Goal: Information Seeking & Learning: Learn about a topic

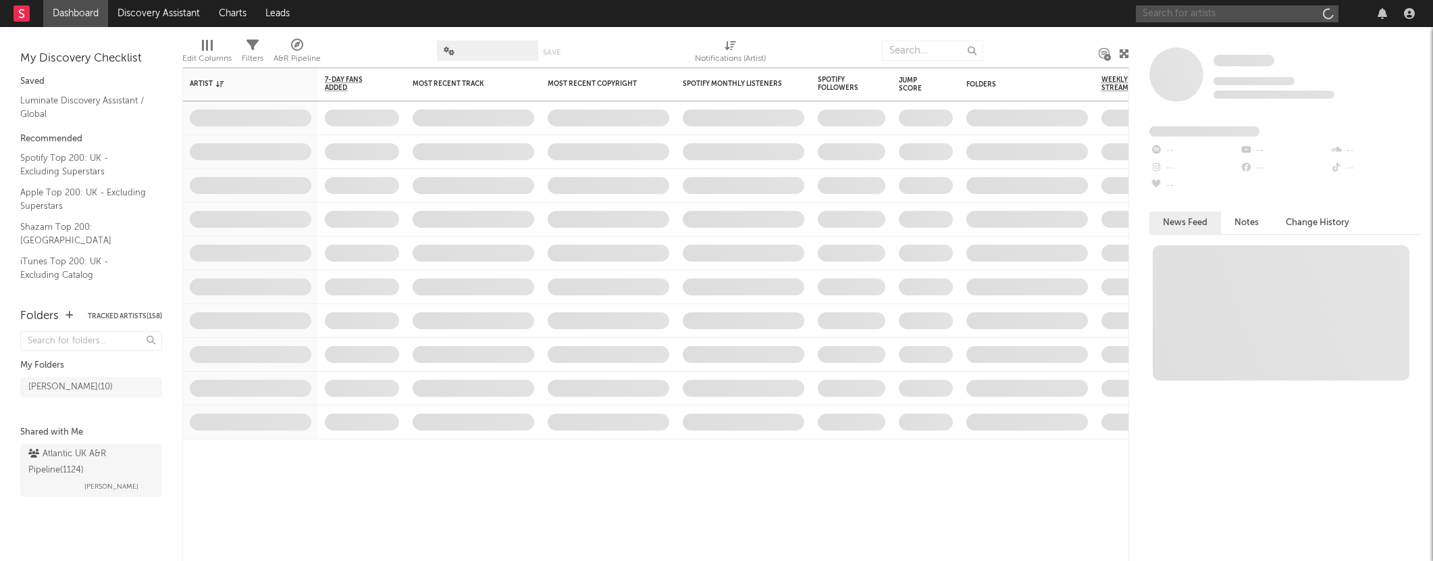
click at [1247, 16] on input "text" at bounding box center [1237, 13] width 203 height 17
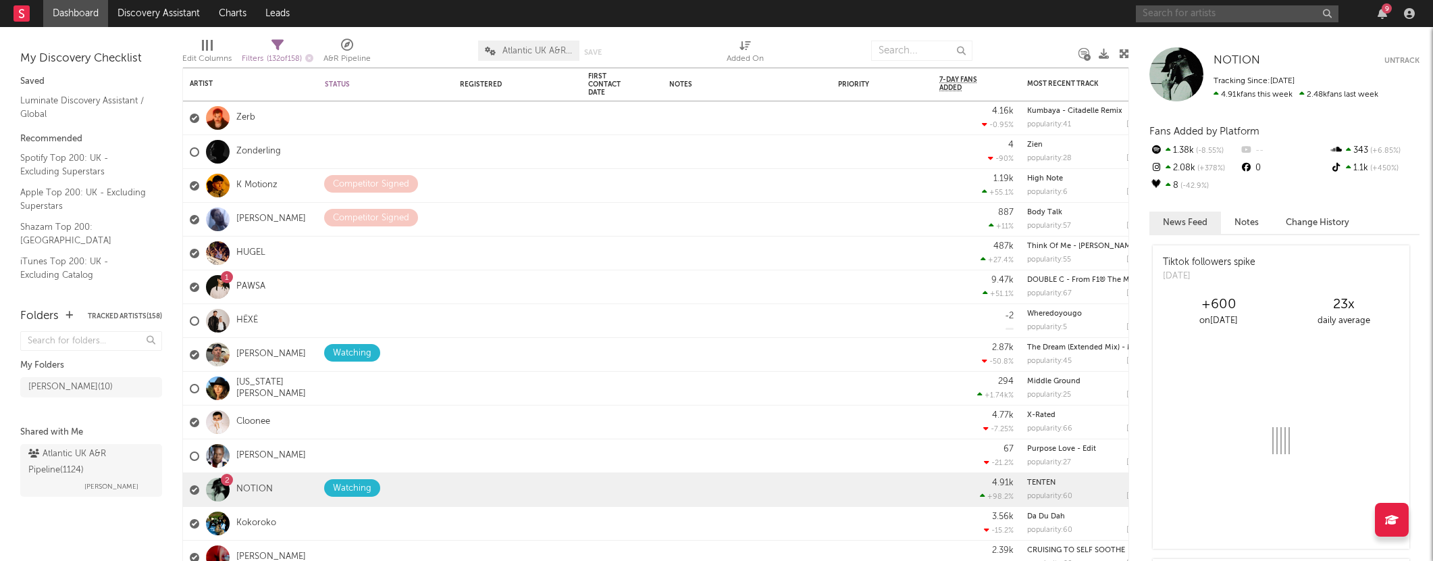
click at [1184, 14] on input "text" at bounding box center [1237, 13] width 203 height 17
click at [1385, 12] on div "9" at bounding box center [1387, 8] width 10 height 10
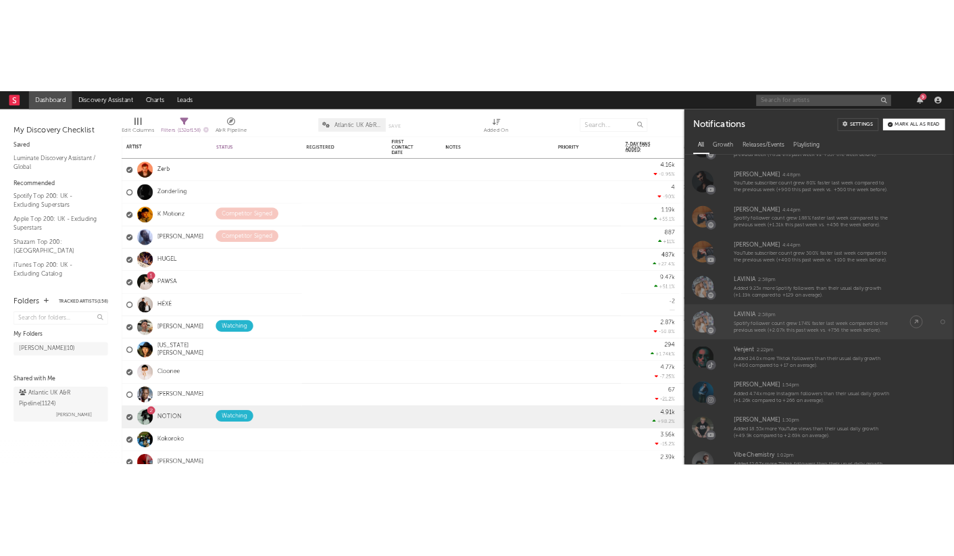
scroll to position [723, 0]
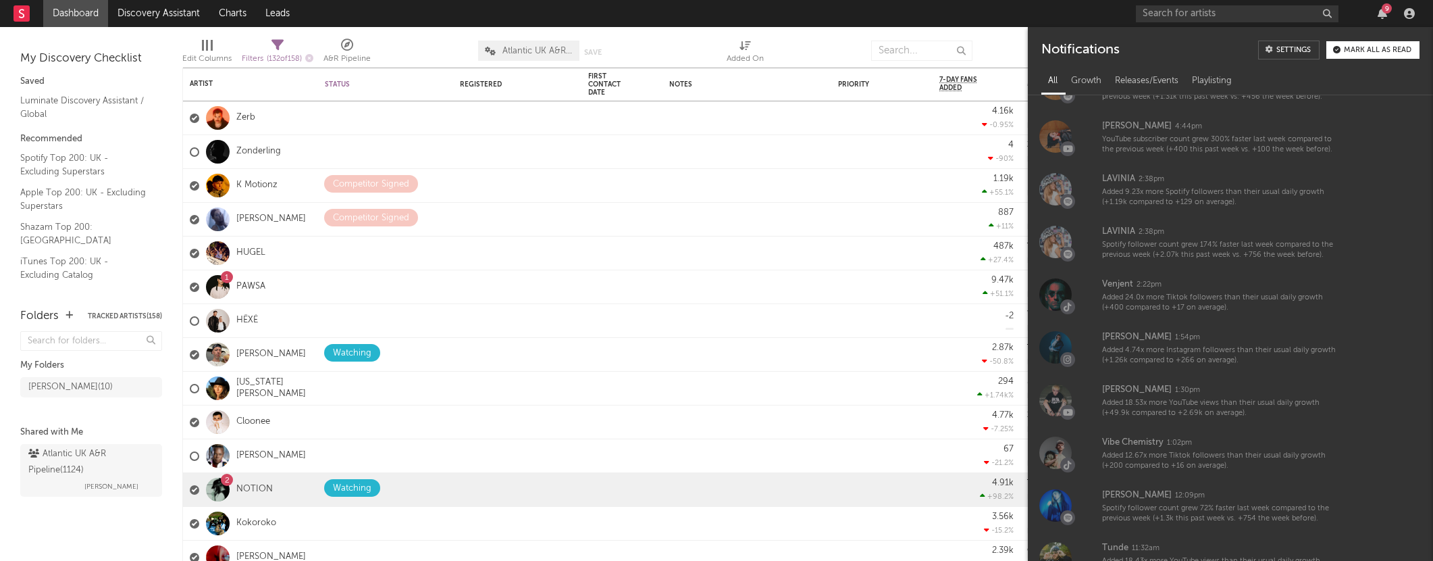
click at [1372, 14] on div "9" at bounding box center [1278, 13] width 284 height 27
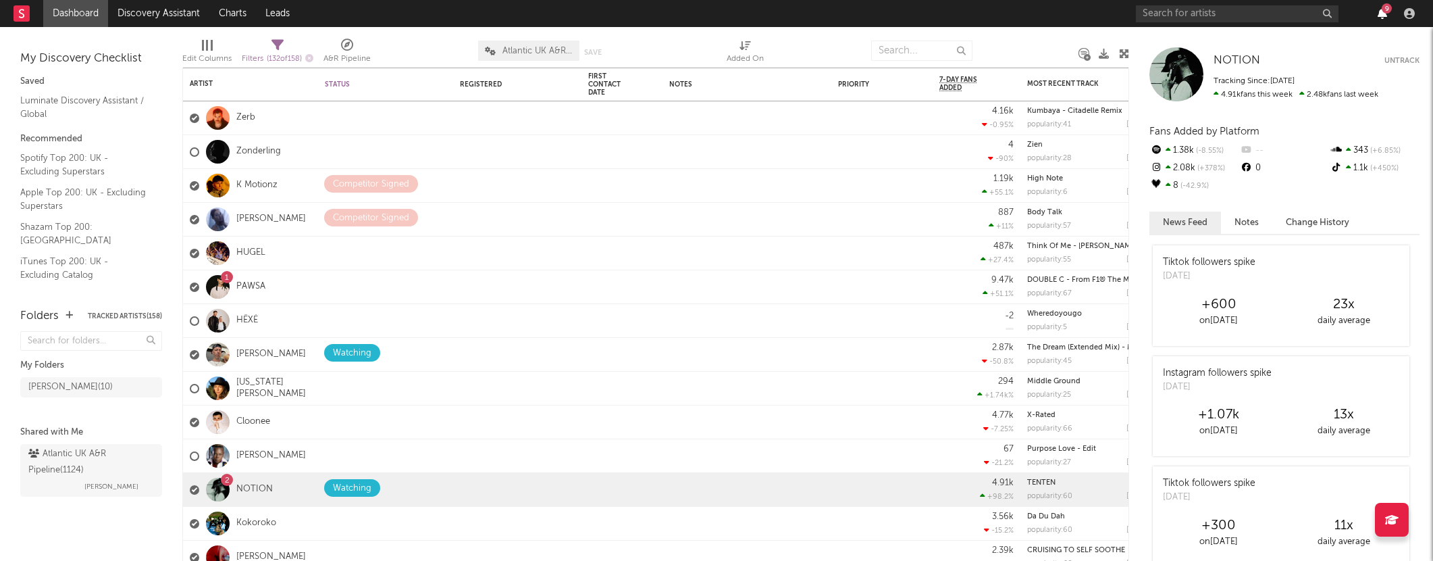
click at [1379, 11] on icon "button" at bounding box center [1382, 13] width 9 height 11
click at [674, 20] on nav "Dashboard Discovery Assistant Charts Leads 9" at bounding box center [716, 13] width 1433 height 27
click at [1269, 14] on input "text" at bounding box center [1237, 13] width 203 height 17
click at [1217, 7] on input "text" at bounding box center [1237, 13] width 203 height 17
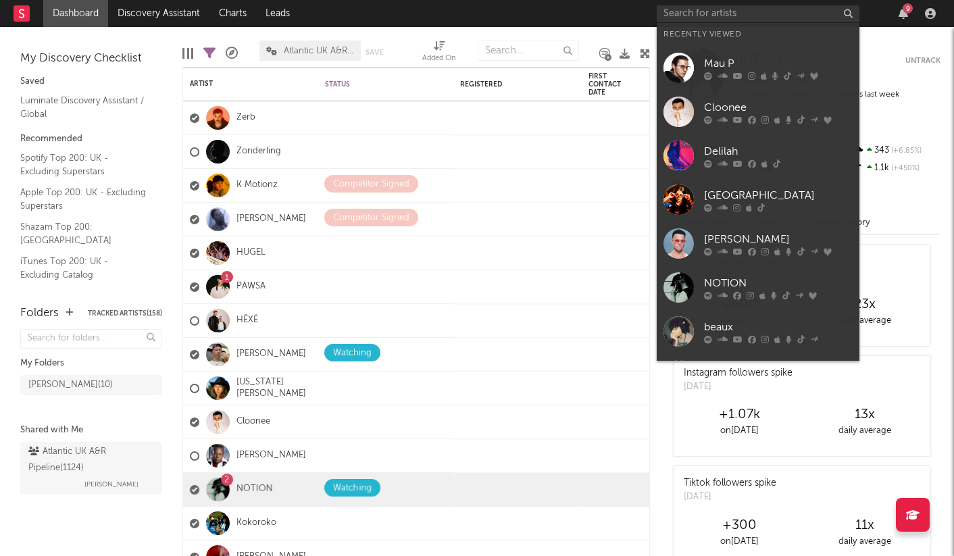
drag, startPoint x: 914, startPoint y: 10, endPoint x: 906, endPoint y: 11, distance: 7.5
click at [914, 10] on div "9" at bounding box center [799, 13] width 284 height 27
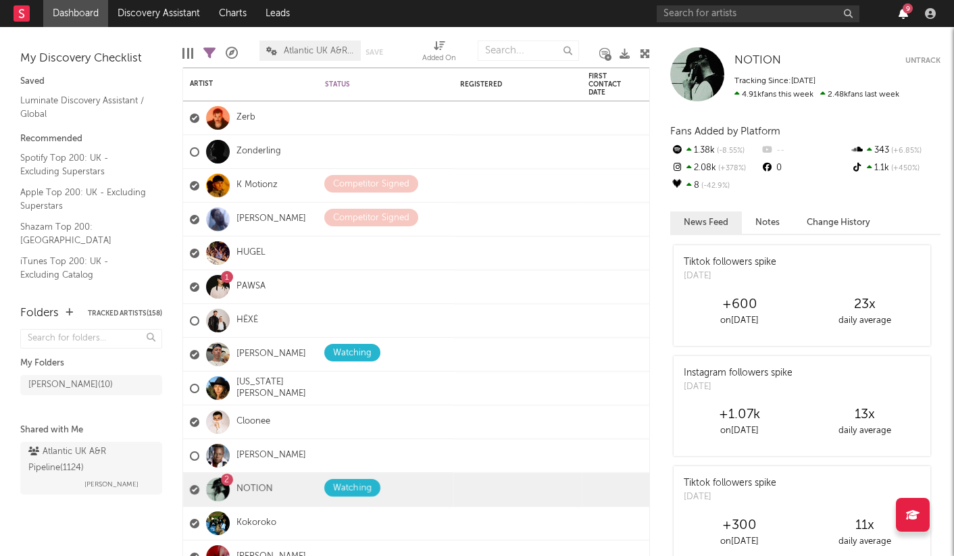
click at [902, 13] on icon "button" at bounding box center [902, 13] width 9 height 11
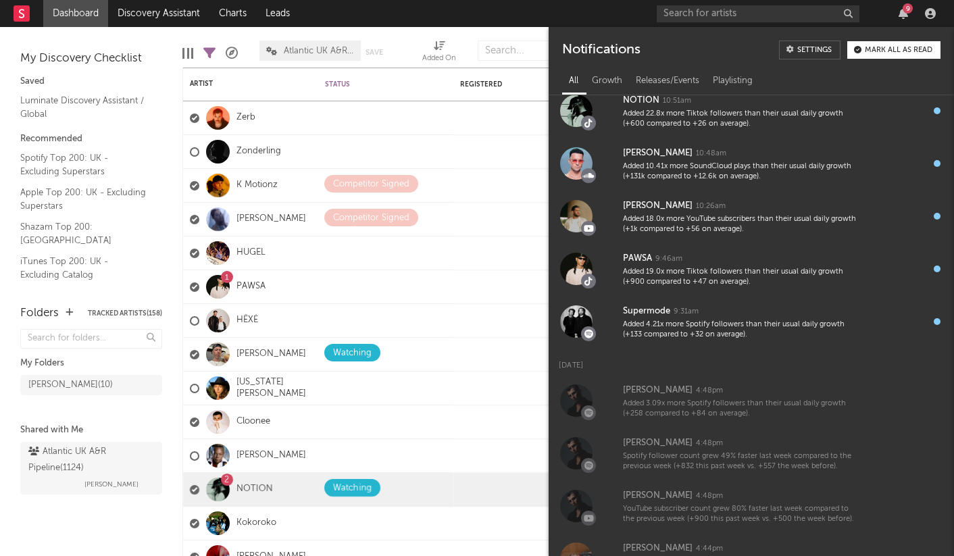
scroll to position [0, 0]
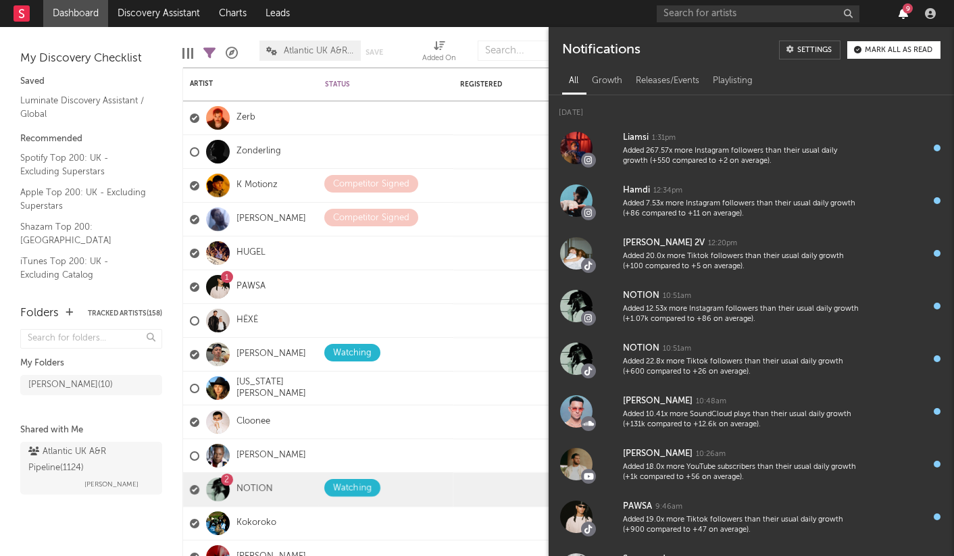
click at [902, 12] on icon "button" at bounding box center [902, 13] width 9 height 11
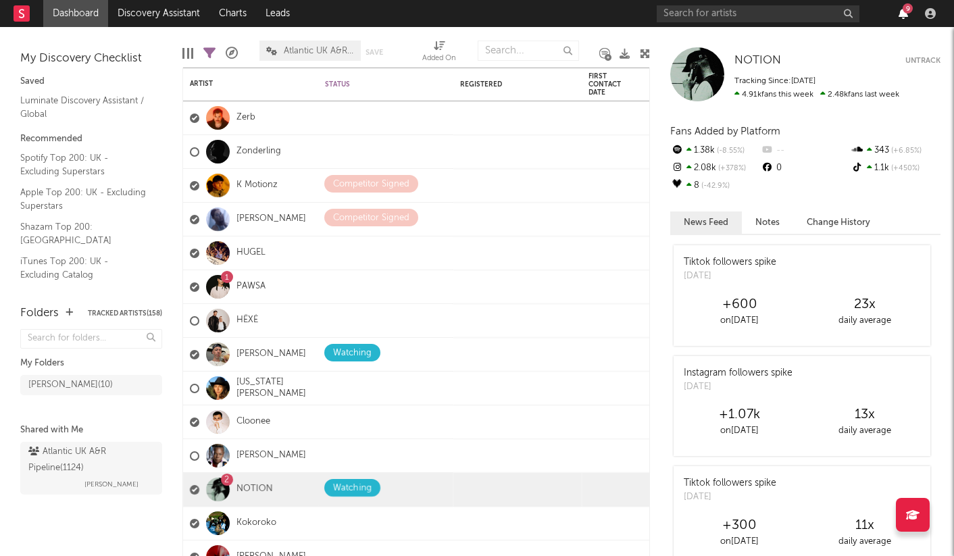
click at [902, 12] on icon "button" at bounding box center [902, 13] width 9 height 11
click at [100, 99] on link "Luminate Discovery Assistant / Global" at bounding box center [84, 107] width 128 height 28
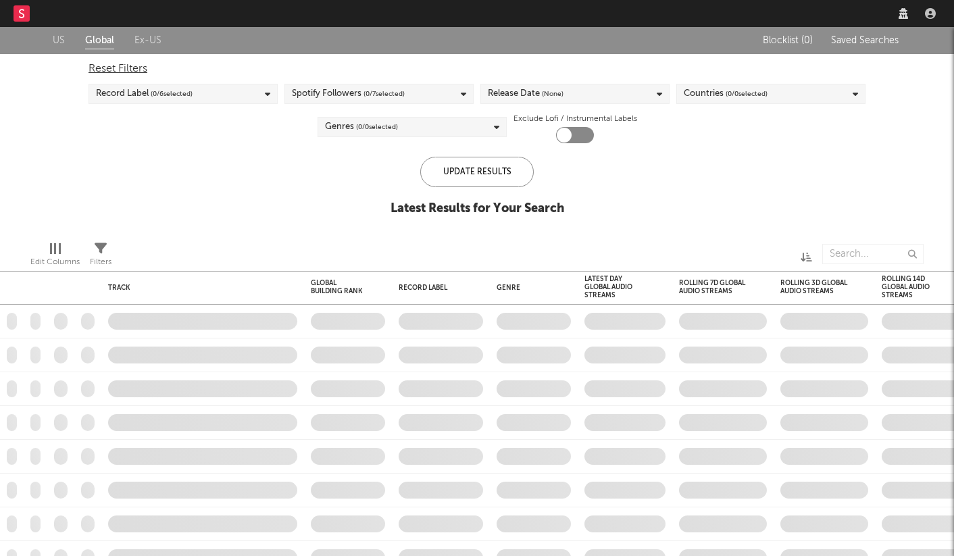
checkbox input "true"
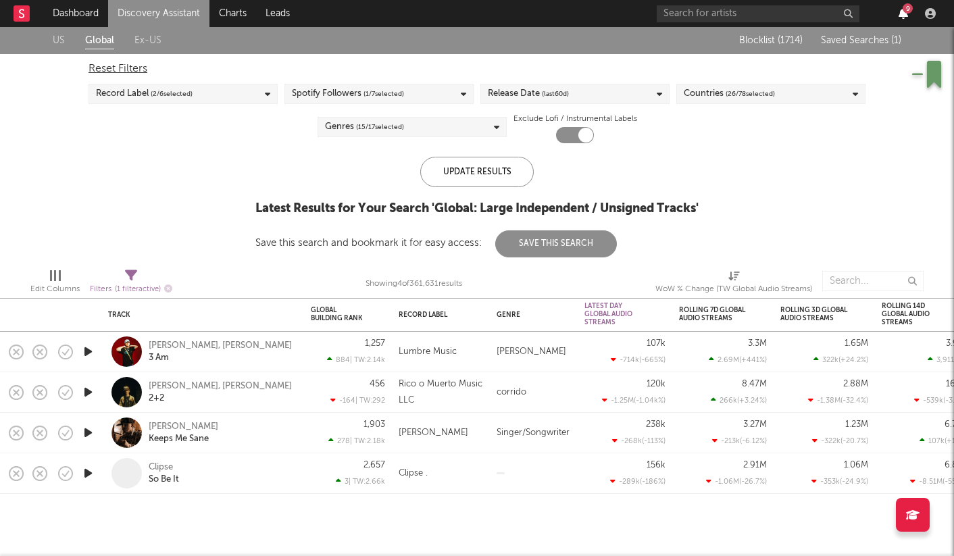
click at [900, 17] on icon "button" at bounding box center [902, 13] width 9 height 11
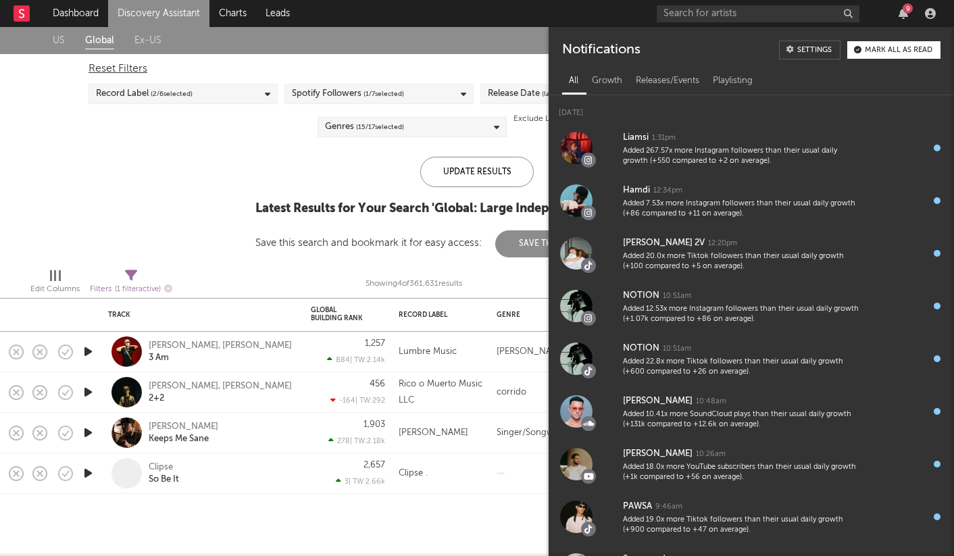
click at [123, 178] on div "US Global Ex-US Blocklist ( 1714 ) Saved Searches ( 1 ) Reset Filters Record La…" at bounding box center [477, 142] width 954 height 230
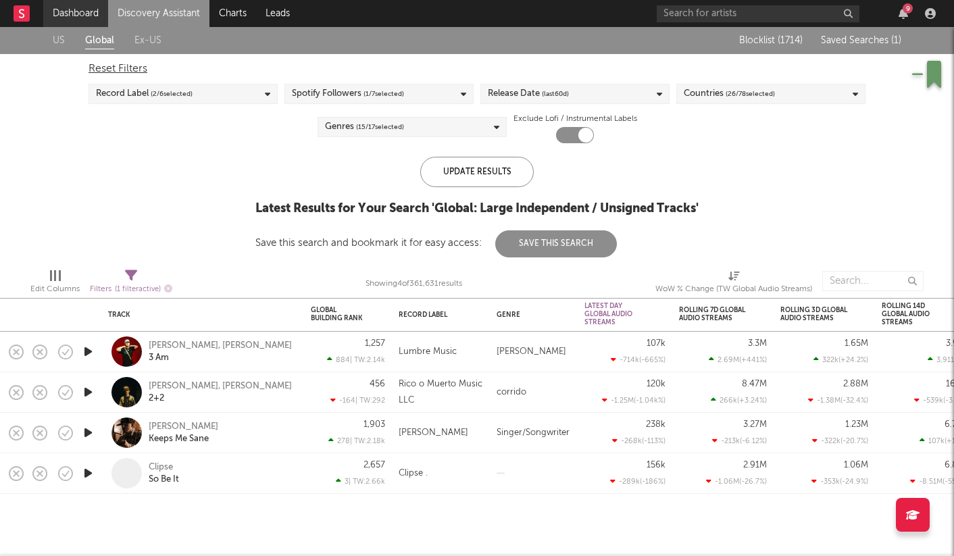
click at [73, 11] on link "Dashboard" at bounding box center [75, 13] width 65 height 27
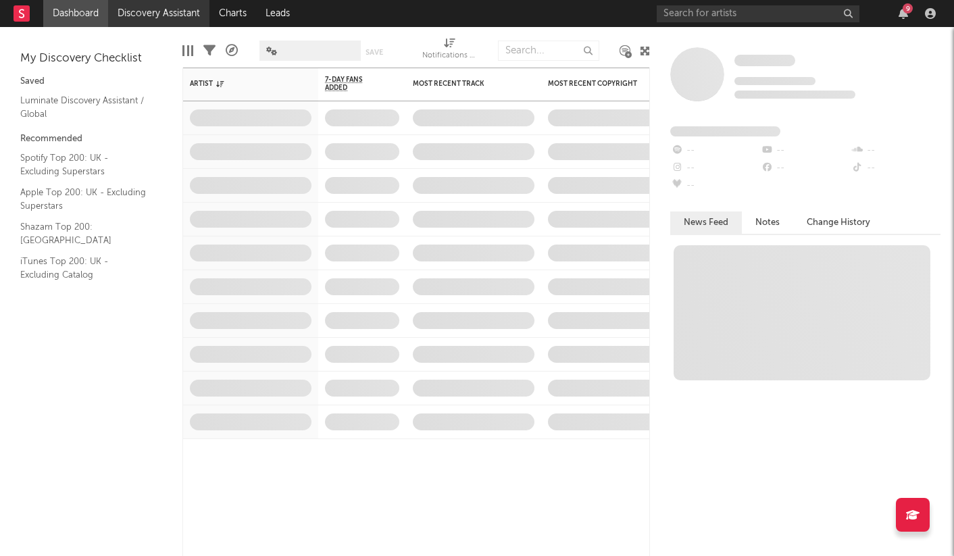
click at [166, 7] on link "Discovery Assistant" at bounding box center [158, 13] width 101 height 27
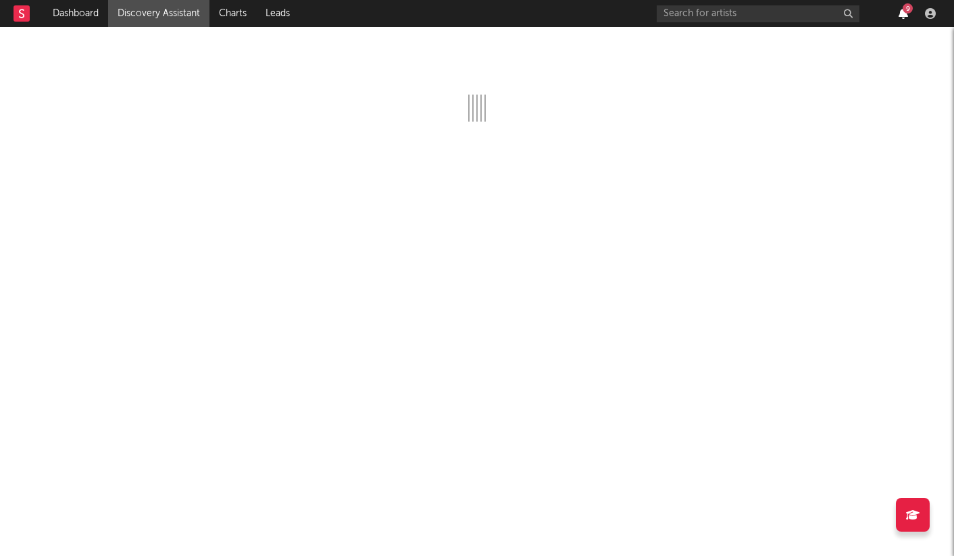
click at [906, 14] on icon "button" at bounding box center [902, 13] width 9 height 11
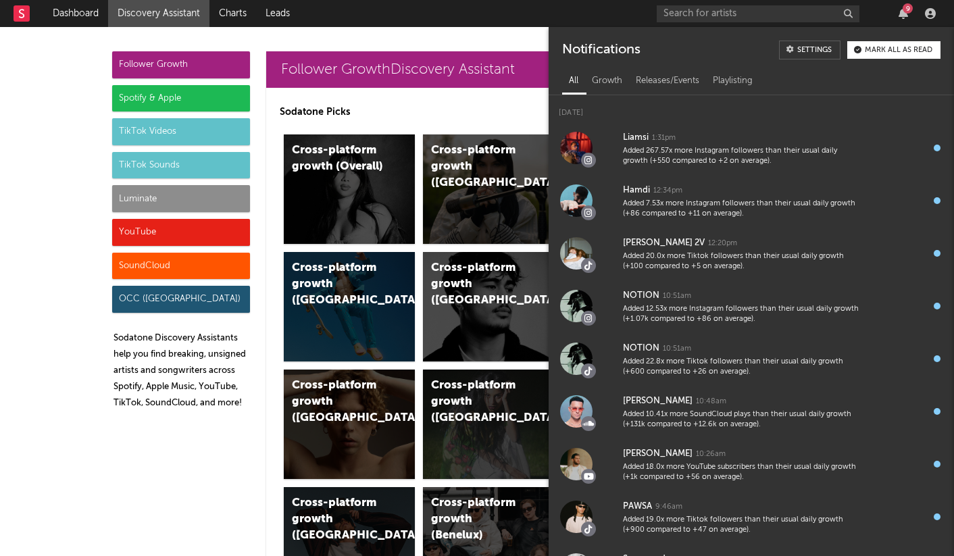
click at [23, 14] on icon at bounding box center [21, 13] width 5 height 9
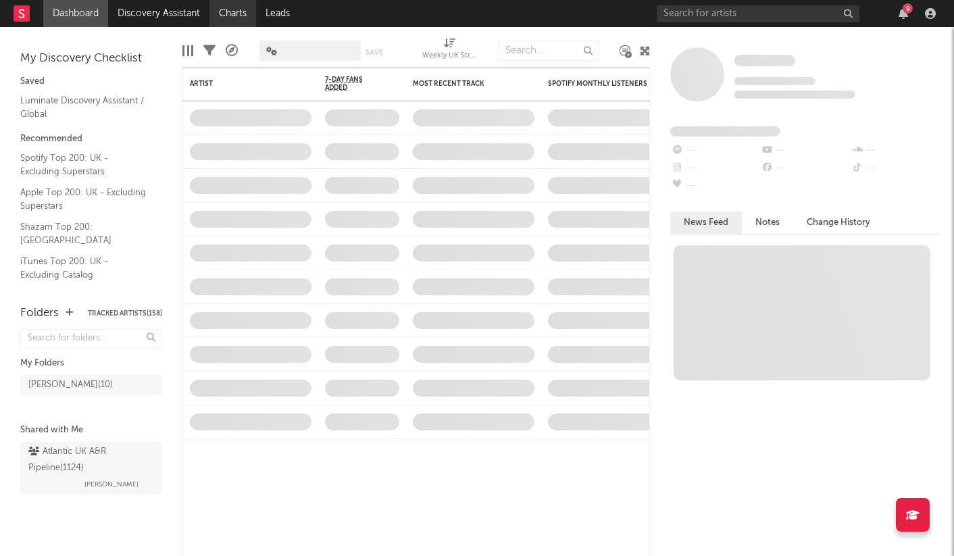
click at [245, 12] on link "Charts" at bounding box center [232, 13] width 47 height 27
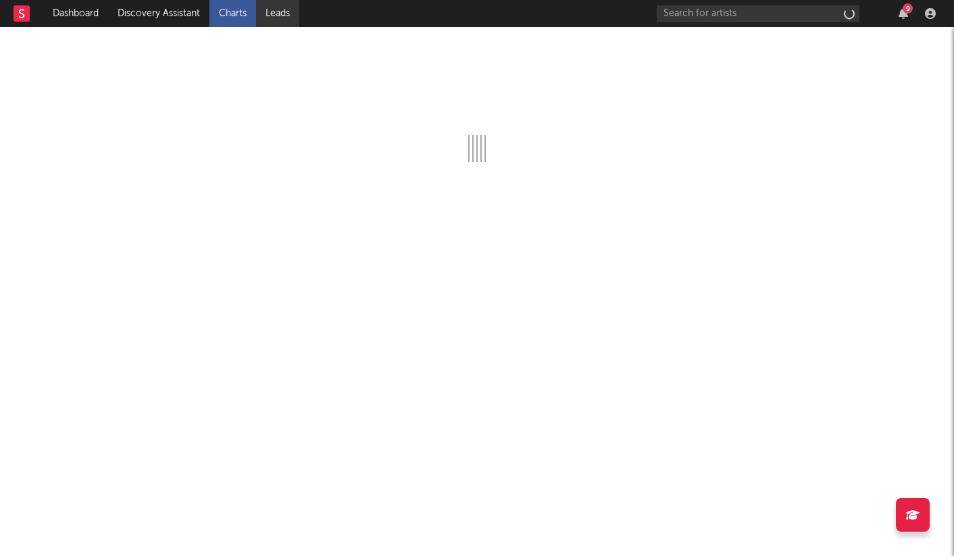
click at [287, 11] on link "Leads" at bounding box center [277, 13] width 43 height 27
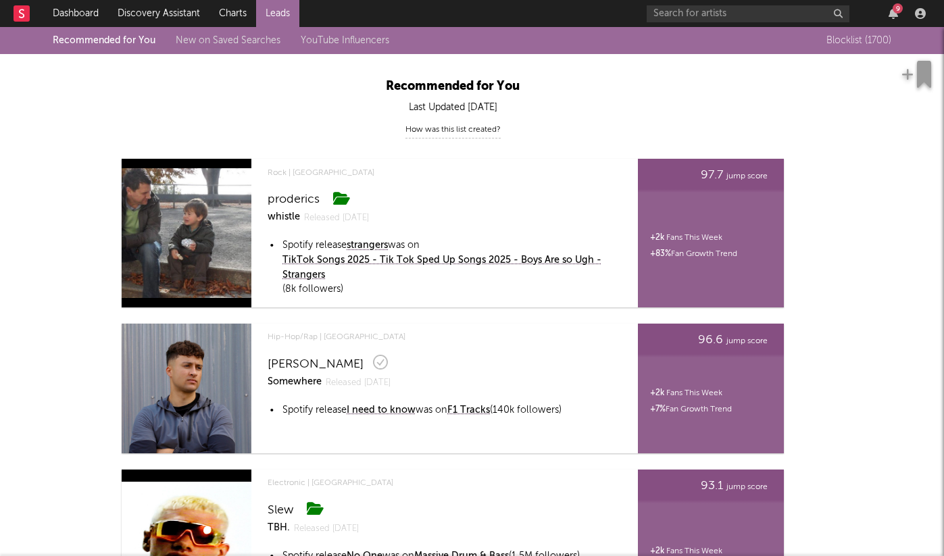
click at [452, 128] on div "How was this list created?" at bounding box center [452, 130] width 95 height 17
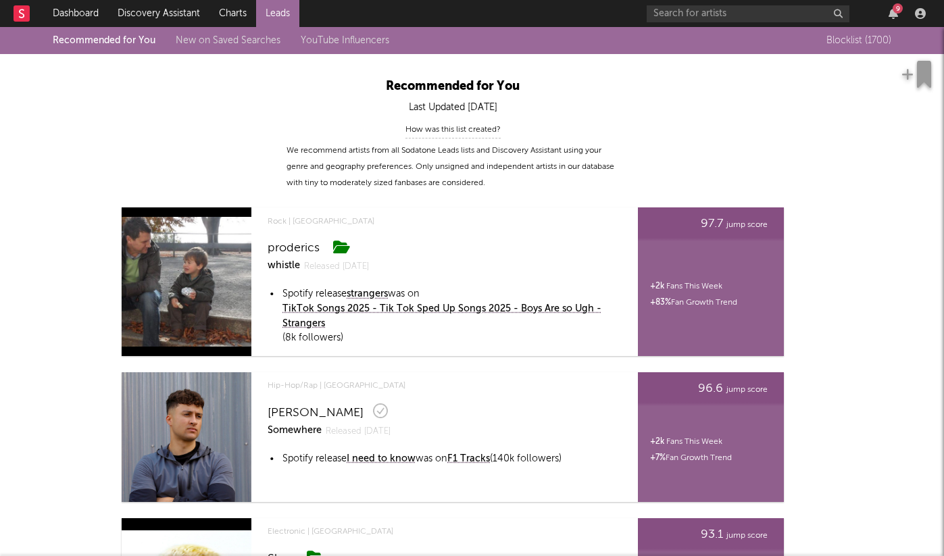
click at [452, 128] on div "How was this list created?" at bounding box center [452, 130] width 95 height 17
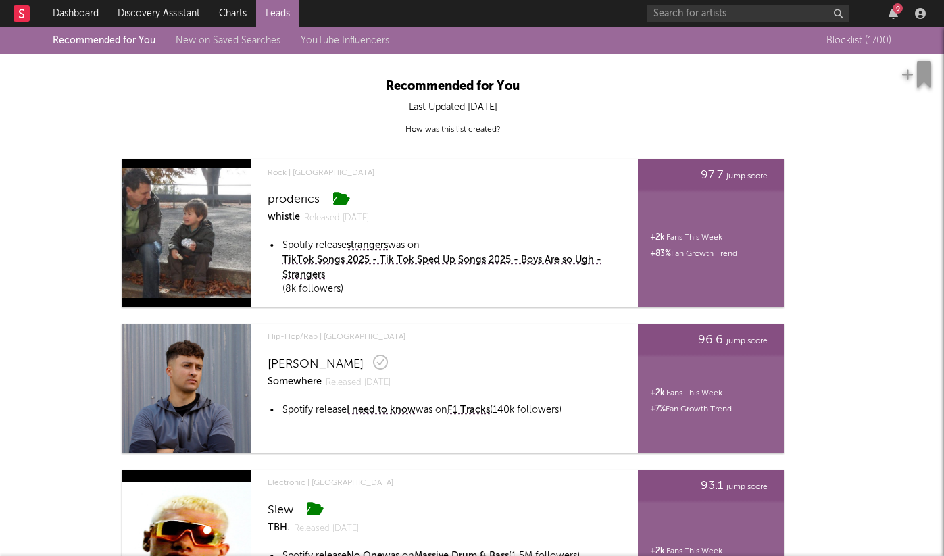
click at [236, 40] on link "New on Saved Searches" at bounding box center [228, 40] width 105 height 9
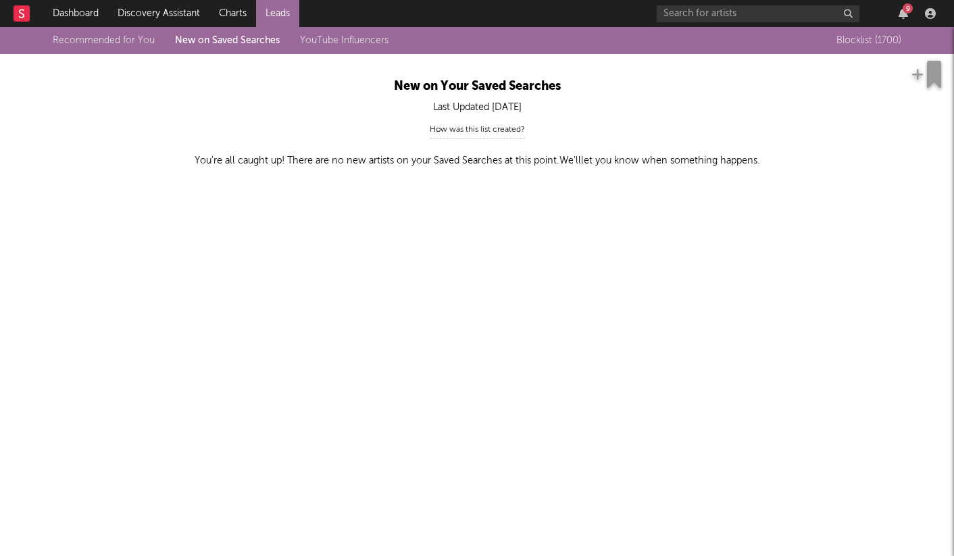
drag, startPoint x: 342, startPoint y: 42, endPoint x: 229, endPoint y: 22, distance: 115.2
click at [342, 42] on link "YouTube Influencers" at bounding box center [344, 40] width 88 height 9
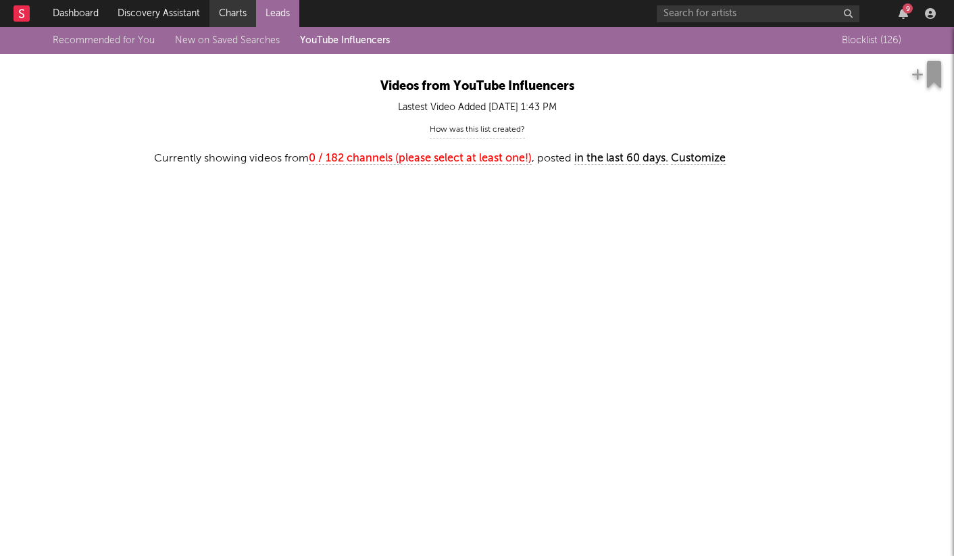
click at [228, 11] on link "Charts" at bounding box center [232, 13] width 47 height 27
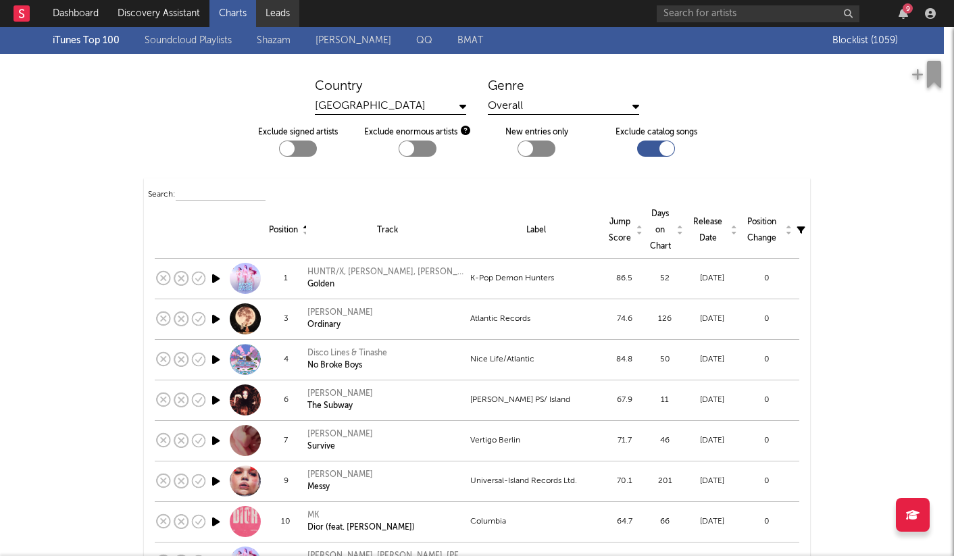
click at [280, 11] on link "Leads" at bounding box center [277, 13] width 43 height 27
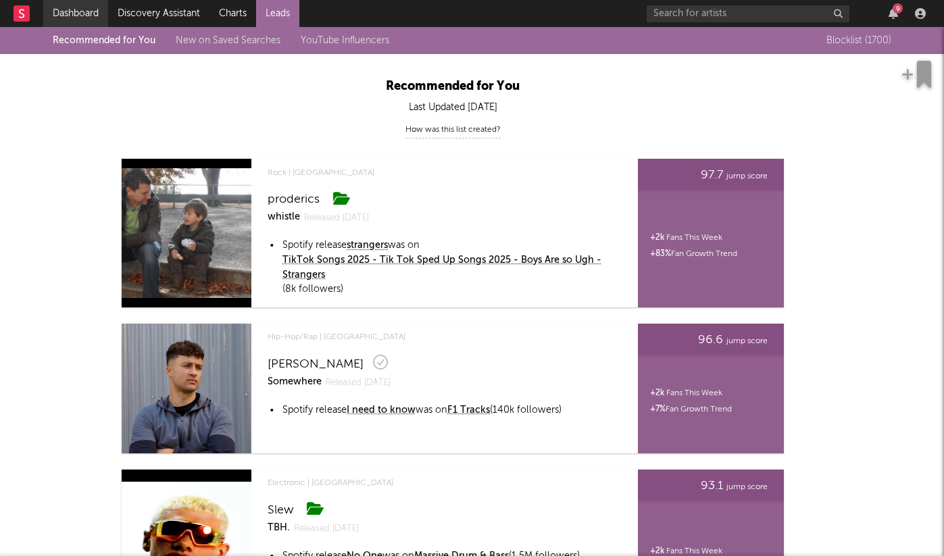
click at [68, 9] on link "Dashboard" at bounding box center [75, 13] width 65 height 27
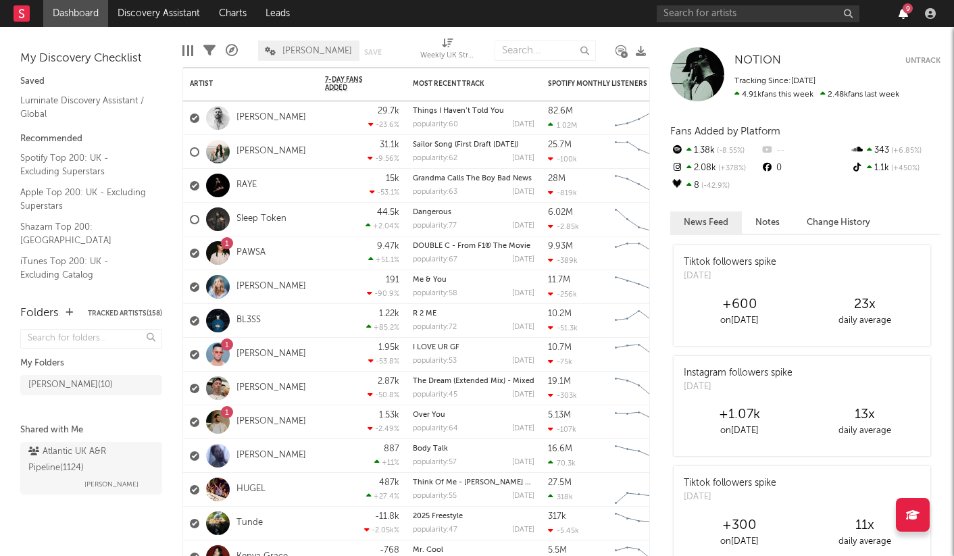
click at [900, 15] on icon "button" at bounding box center [902, 13] width 9 height 11
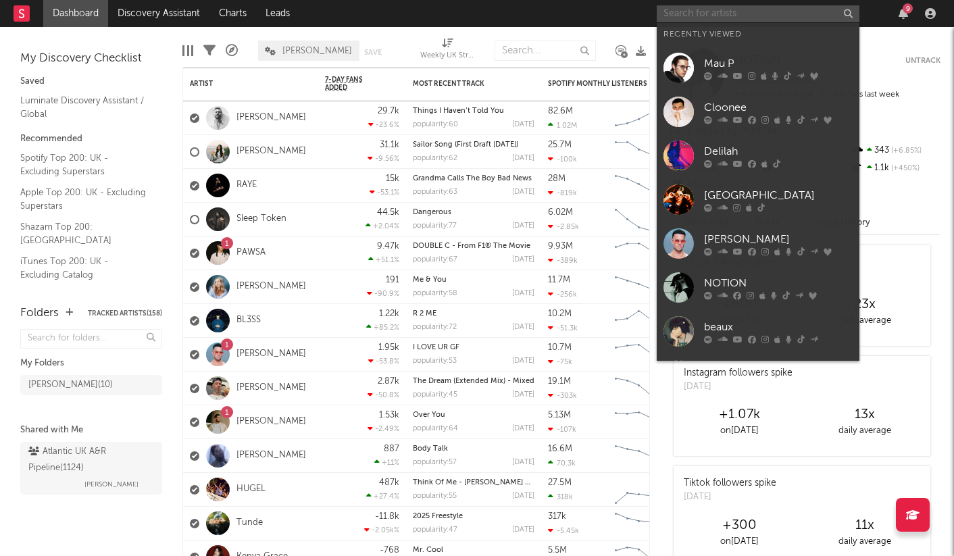
click at [676, 16] on input "text" at bounding box center [758, 13] width 203 height 17
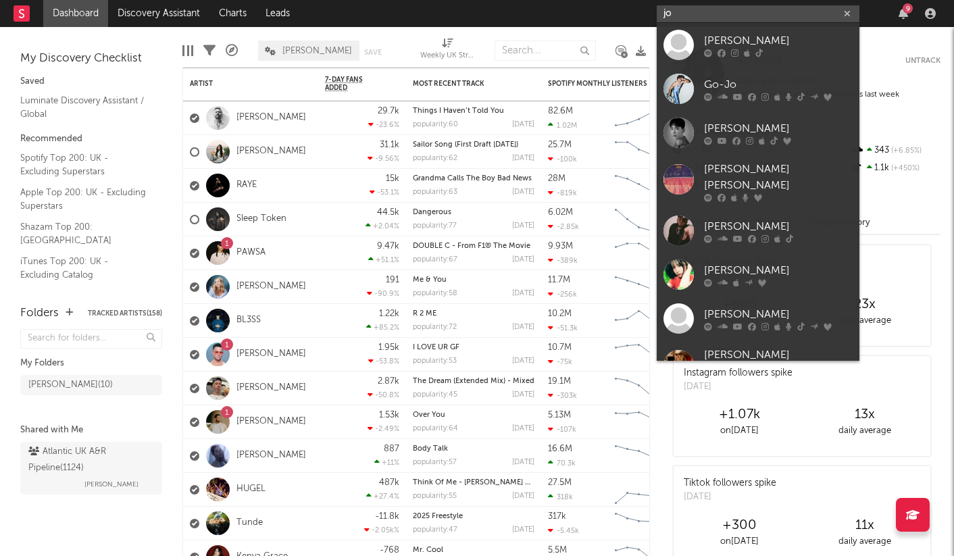
type input "j"
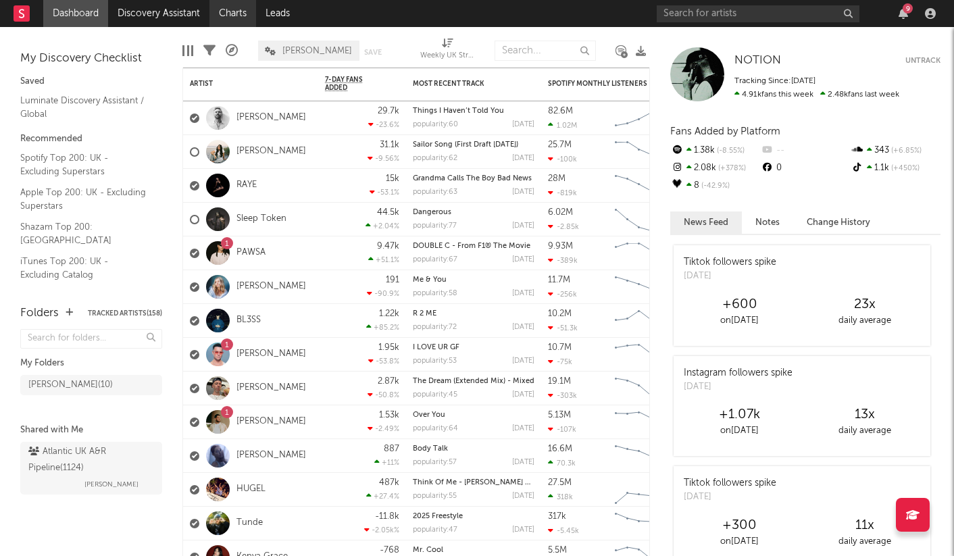
click at [224, 10] on link "Charts" at bounding box center [232, 13] width 47 height 27
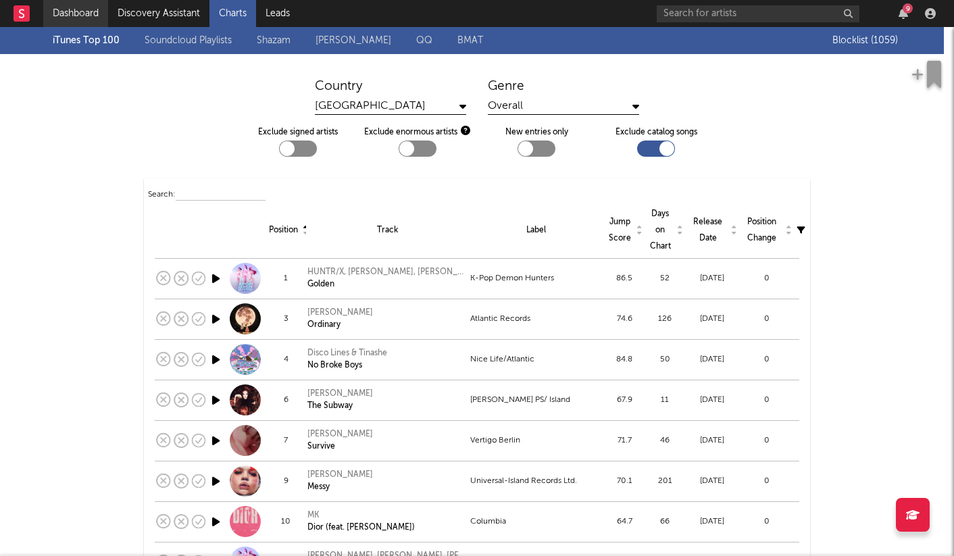
click at [93, 15] on link "Dashboard" at bounding box center [75, 13] width 65 height 27
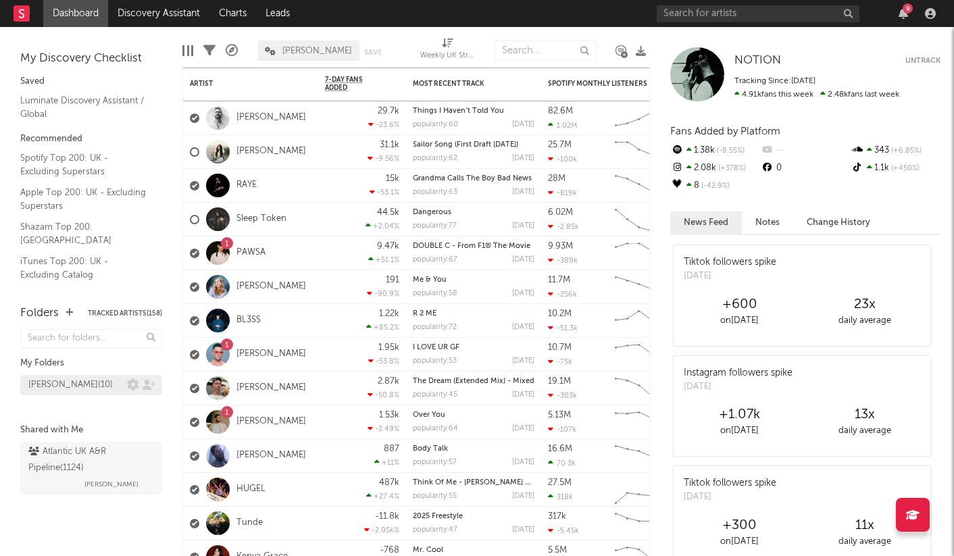
click at [74, 384] on div "Kevin Signed ( 10 )" at bounding box center [70, 385] width 84 height 16
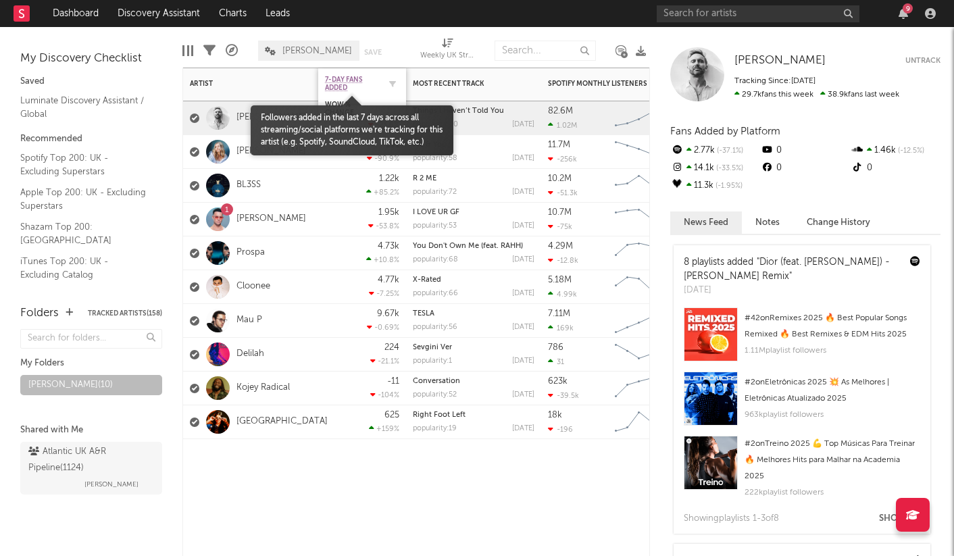
click at [338, 82] on span "7-Day Fans Added" at bounding box center [352, 84] width 54 height 16
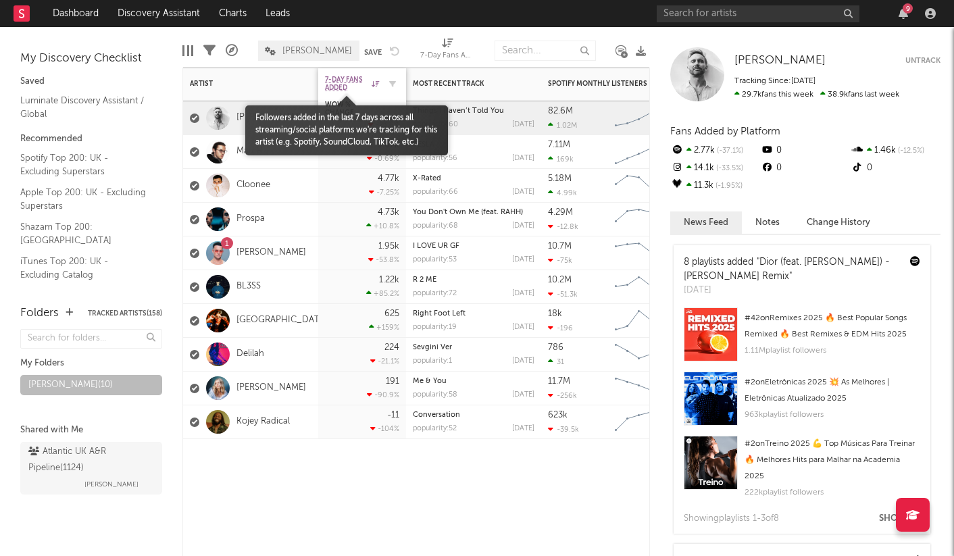
click at [349, 86] on span "7-Day Fans Added" at bounding box center [346, 84] width 43 height 16
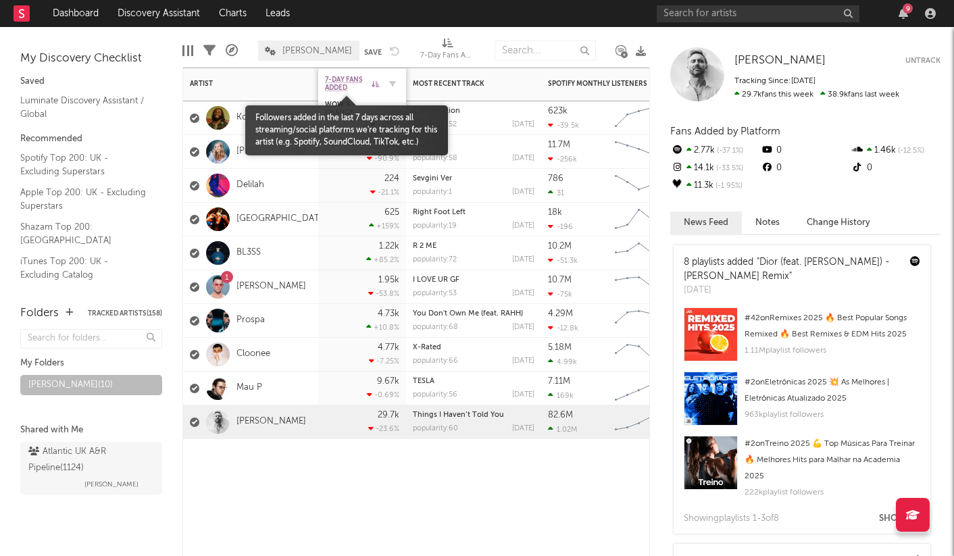
click at [344, 79] on span "7-Day Fans Added" at bounding box center [346, 84] width 43 height 16
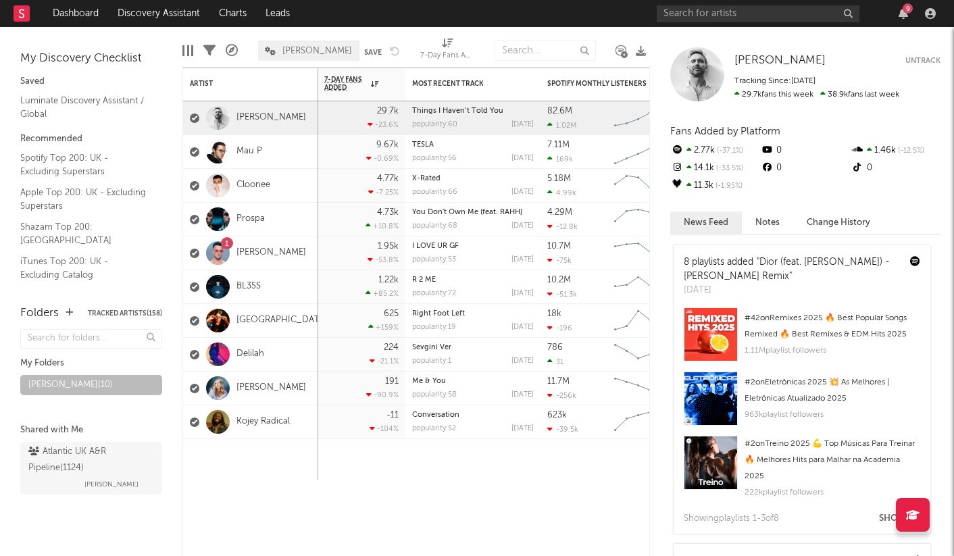
click at [896, 11] on div "9" at bounding box center [903, 13] width 20 height 11
click at [900, 12] on icon "button" at bounding box center [902, 13] width 9 height 11
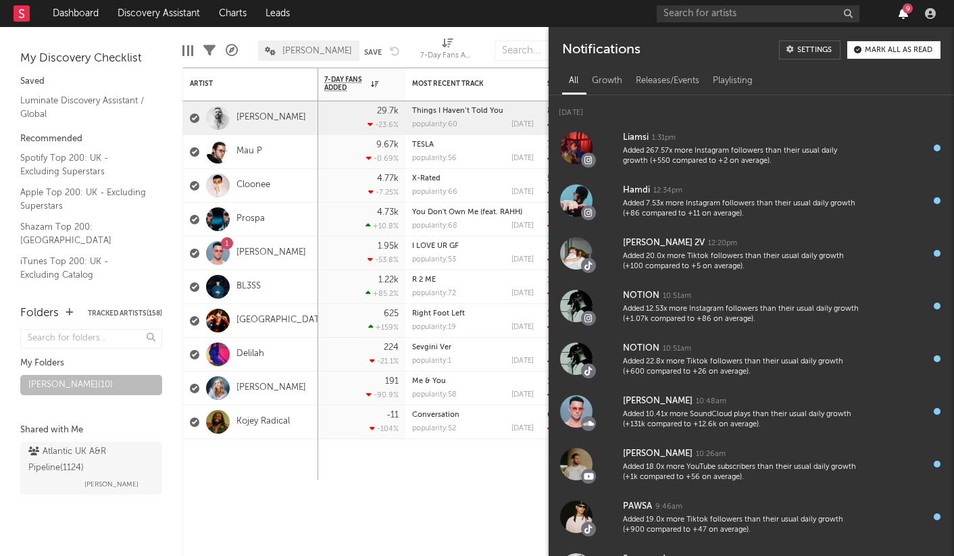
click at [900, 12] on icon "button" at bounding box center [902, 13] width 9 height 11
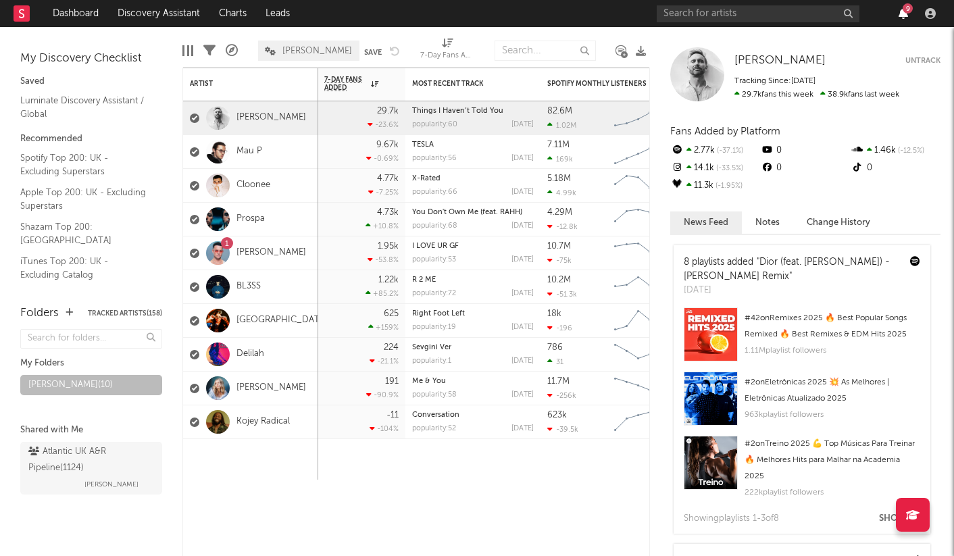
click at [900, 9] on icon "button" at bounding box center [902, 13] width 9 height 11
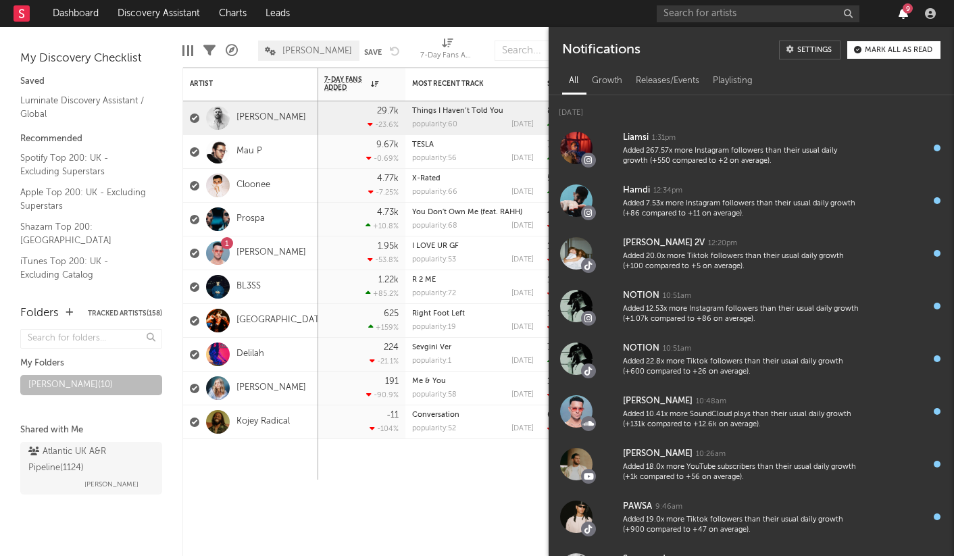
click at [900, 9] on icon "button" at bounding box center [902, 13] width 9 height 11
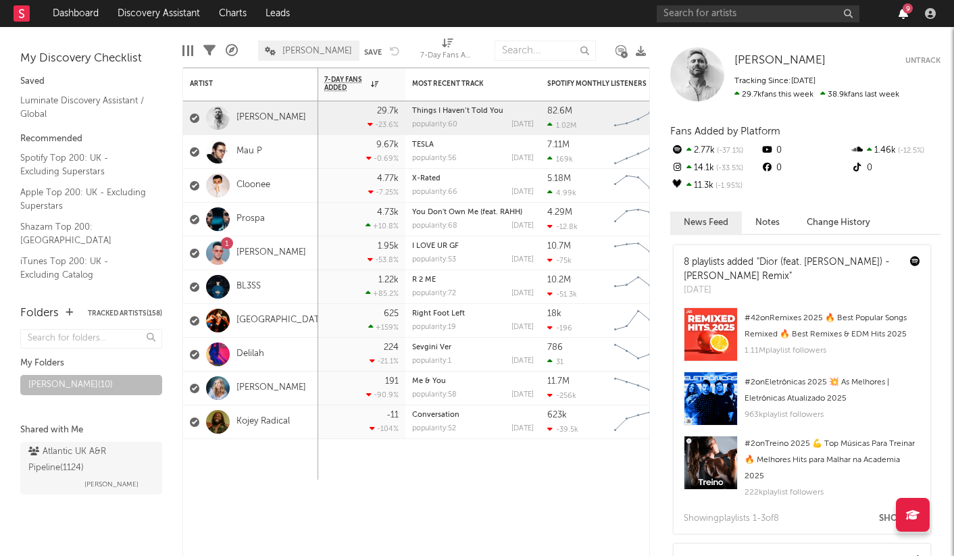
click at [898, 9] on icon "button" at bounding box center [902, 13] width 9 height 11
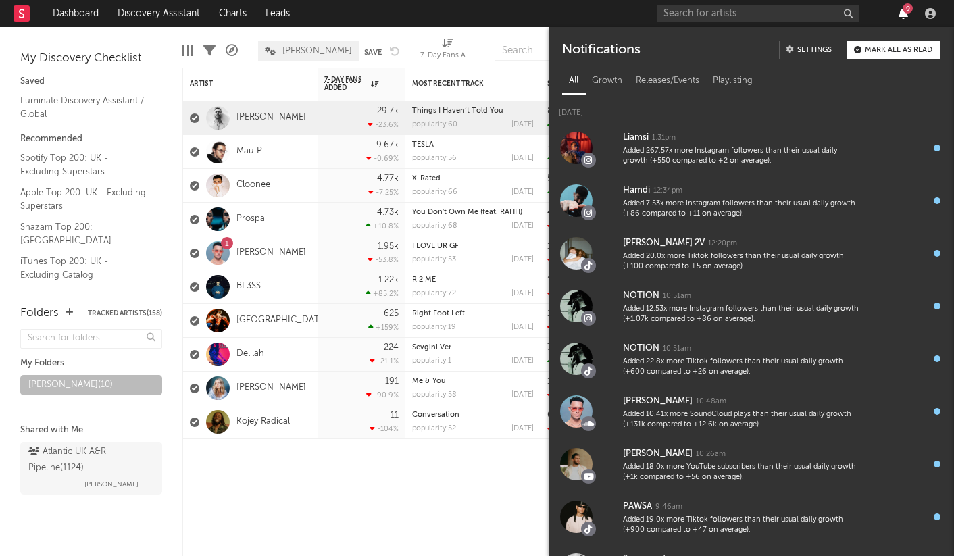
click at [900, 9] on icon "button" at bounding box center [902, 13] width 9 height 11
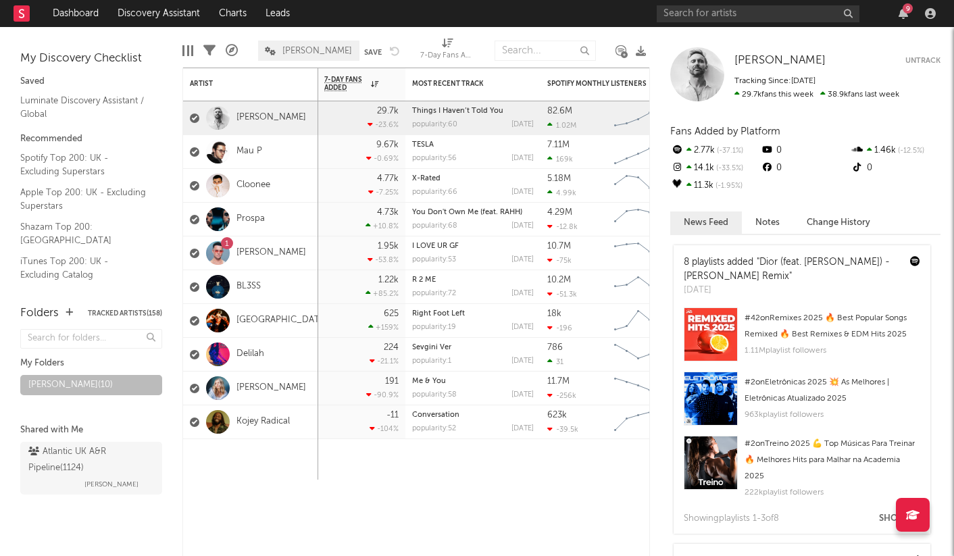
click at [763, 23] on div "9" at bounding box center [799, 13] width 284 height 27
click at [766, 20] on input "text" at bounding box center [758, 13] width 203 height 17
click at [910, 14] on div "9" at bounding box center [903, 13] width 20 height 11
click at [904, 16] on icon "button" at bounding box center [902, 13] width 9 height 11
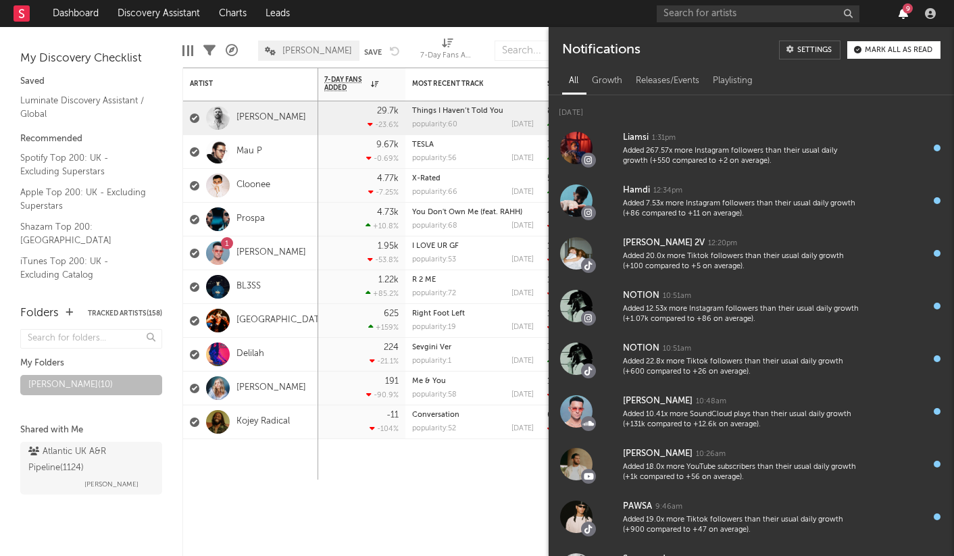
click at [907, 18] on div "9" at bounding box center [799, 13] width 284 height 27
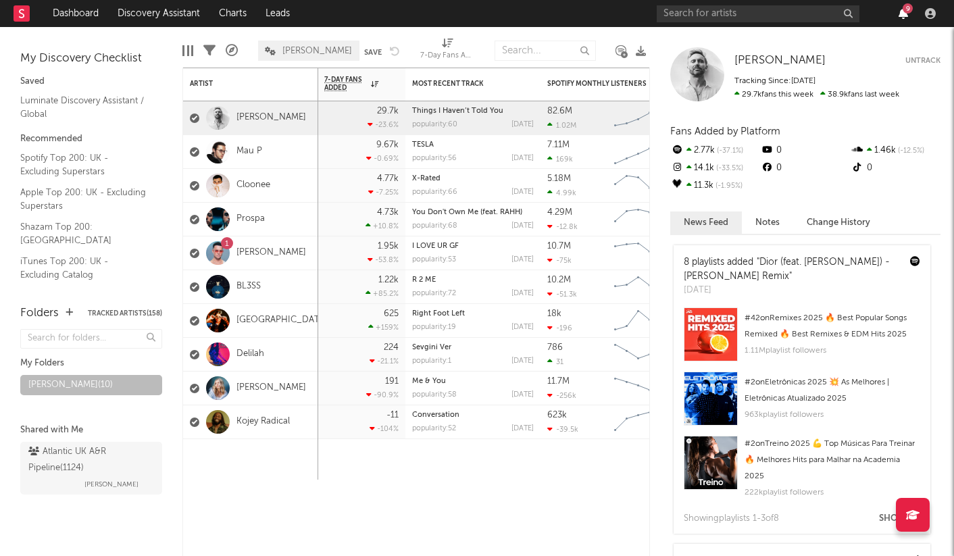
click at [906, 18] on icon "button" at bounding box center [902, 13] width 9 height 11
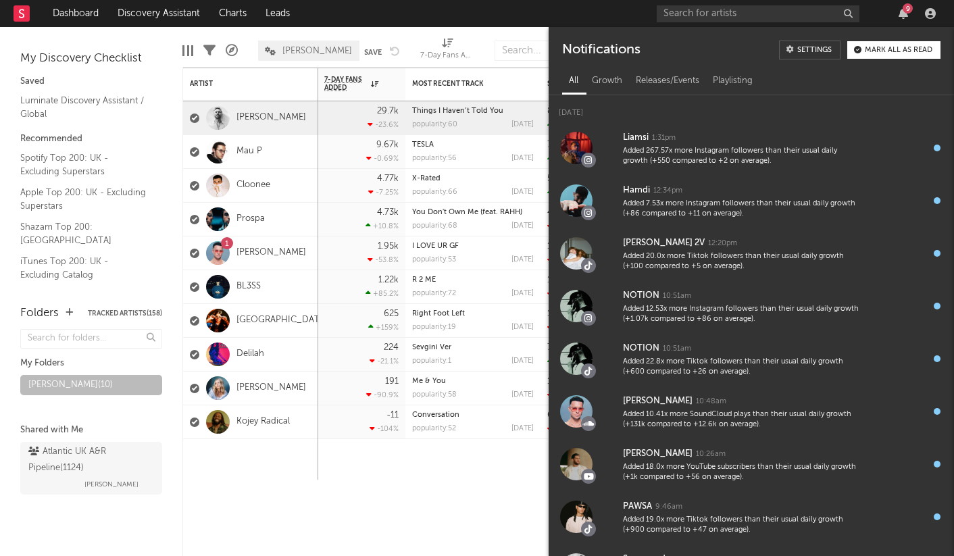
drag, startPoint x: 906, startPoint y: 18, endPoint x: 861, endPoint y: 12, distance: 46.2
click at [904, 17] on icon "button" at bounding box center [902, 13] width 9 height 11
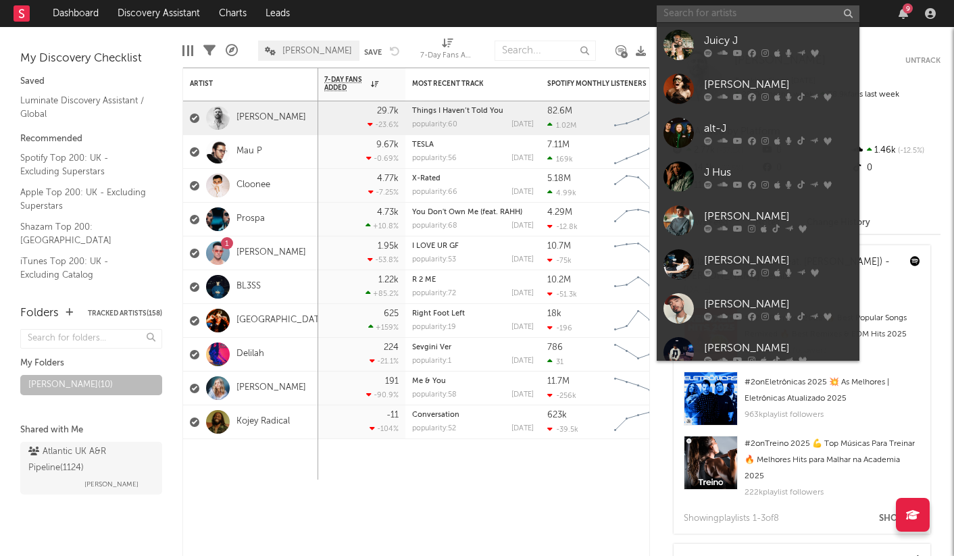
click at [760, 11] on input "text" at bounding box center [758, 13] width 203 height 17
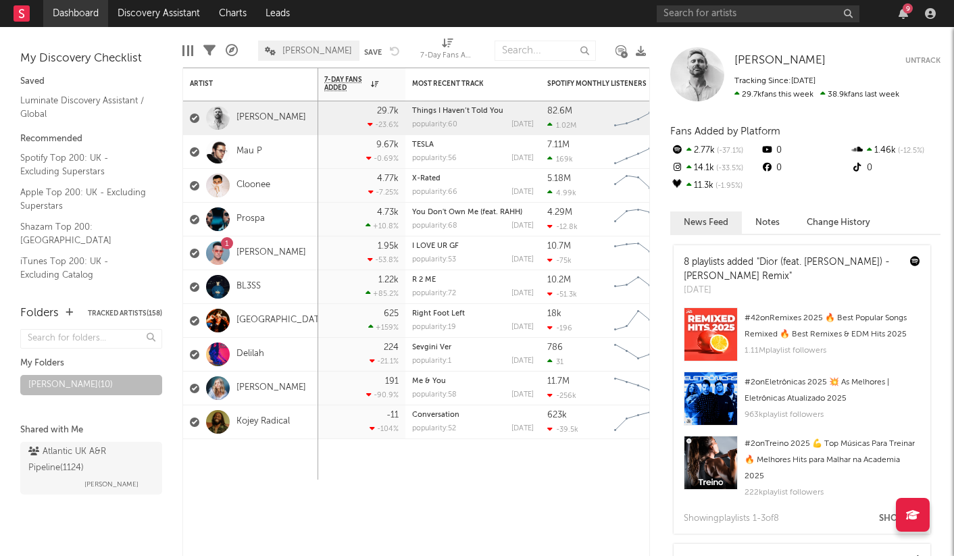
click at [80, 9] on link "Dashboard" at bounding box center [75, 13] width 65 height 27
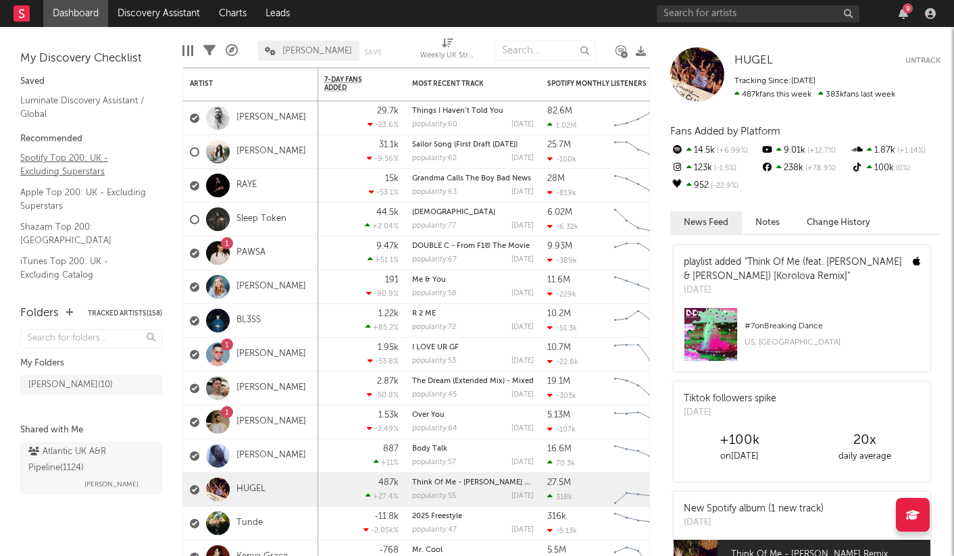
click at [89, 170] on link "Spotify Top 200: UK - Excluding Superstars" at bounding box center [84, 165] width 128 height 28
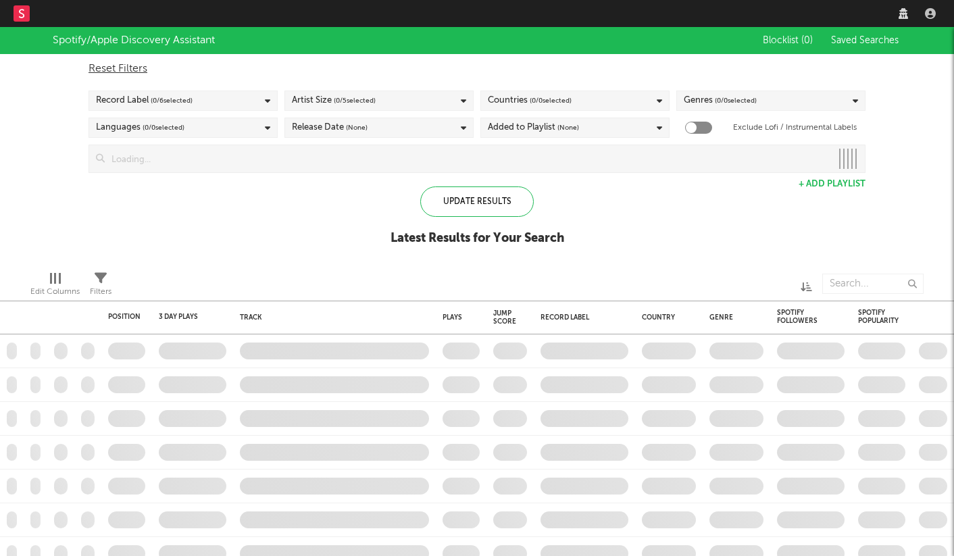
checkbox input "true"
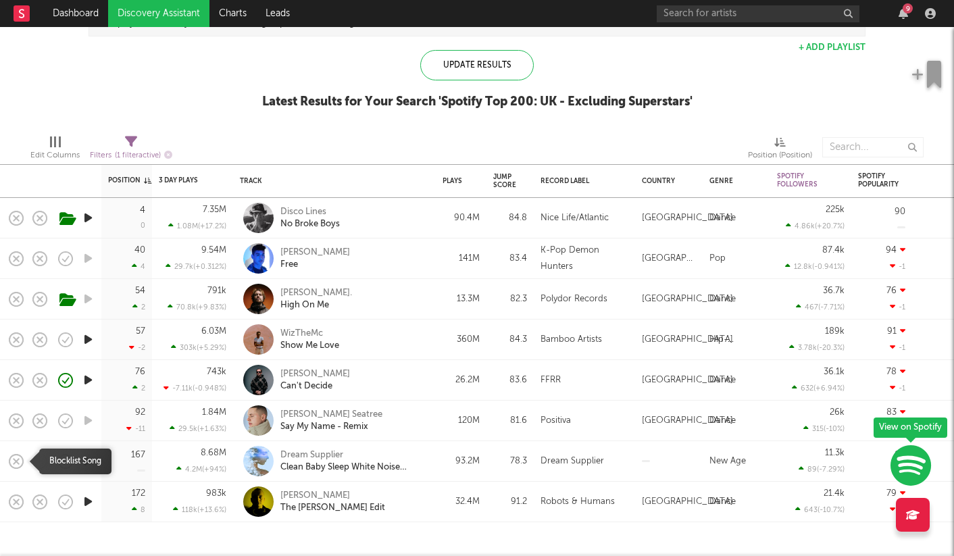
click at [12, 457] on icon "button" at bounding box center [16, 461] width 19 height 19
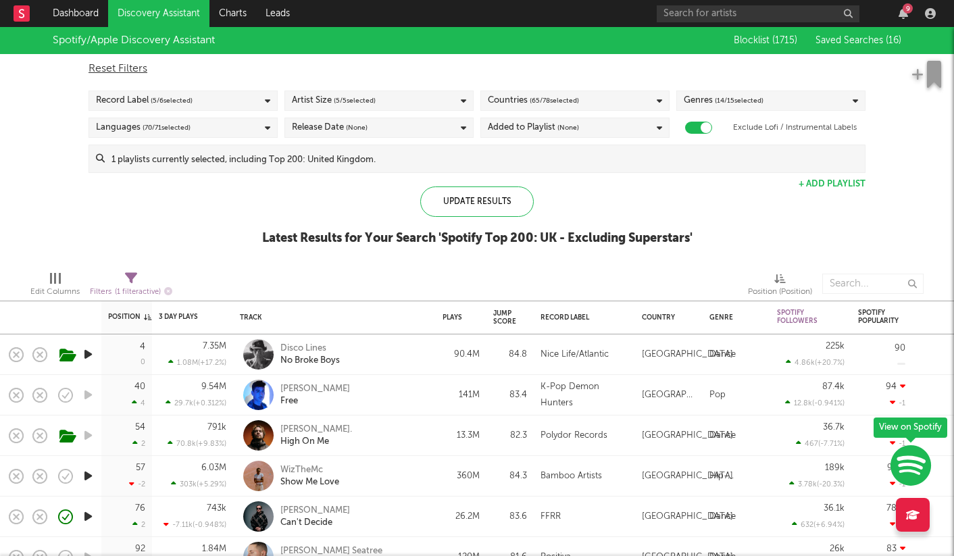
click at [163, 16] on link "Discovery Assistant" at bounding box center [158, 13] width 101 height 27
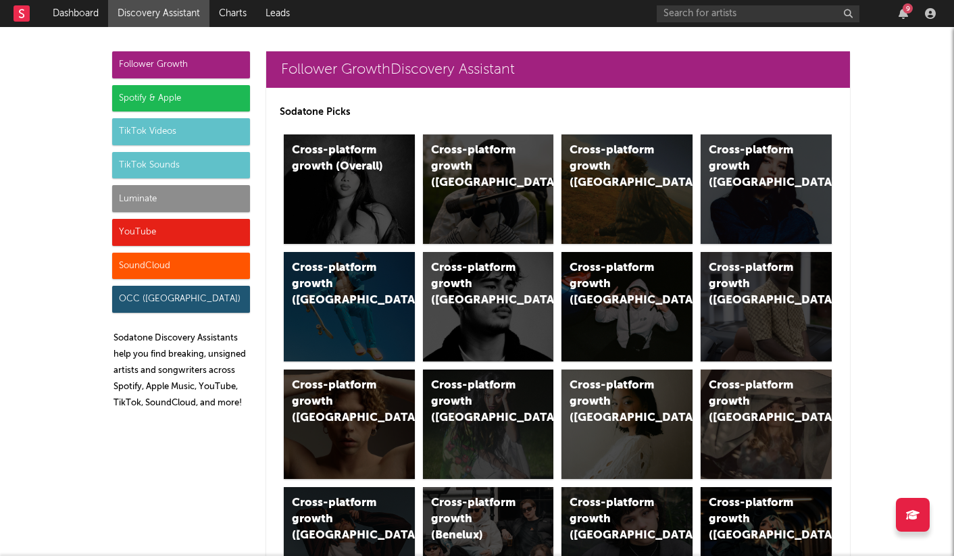
click at [180, 176] on div "TikTok Sounds" at bounding box center [181, 165] width 138 height 27
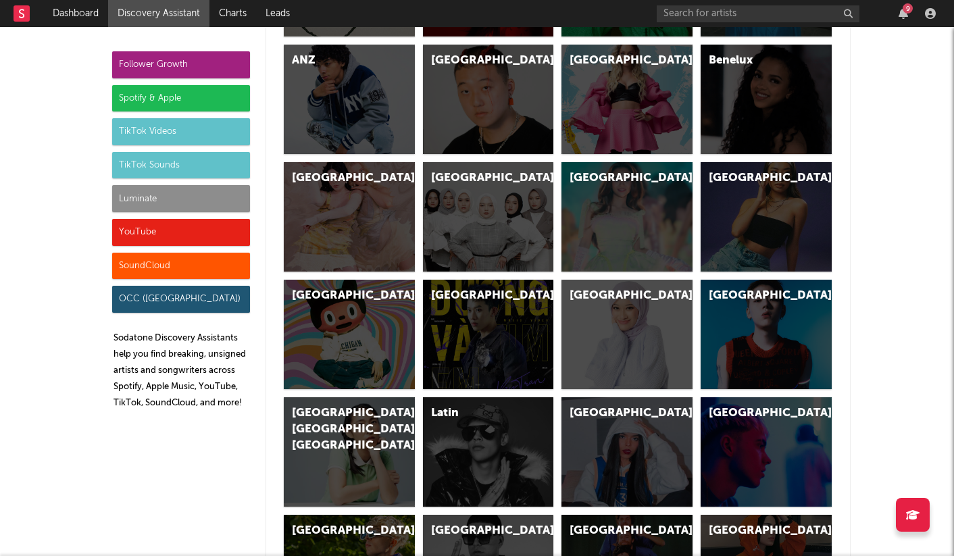
scroll to position [5234, 0]
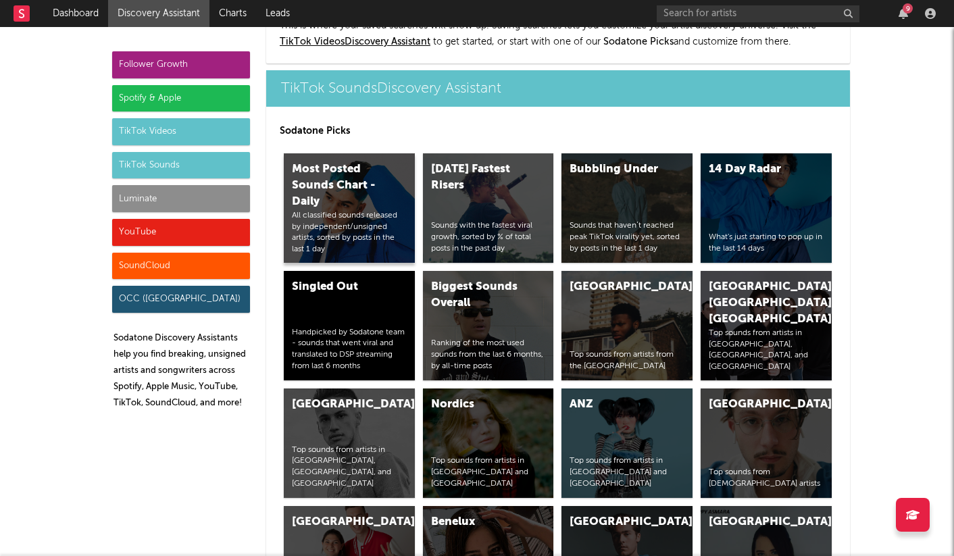
click at [347, 171] on div "Most Posted Sounds Chart - Daily" at bounding box center [338, 185] width 92 height 49
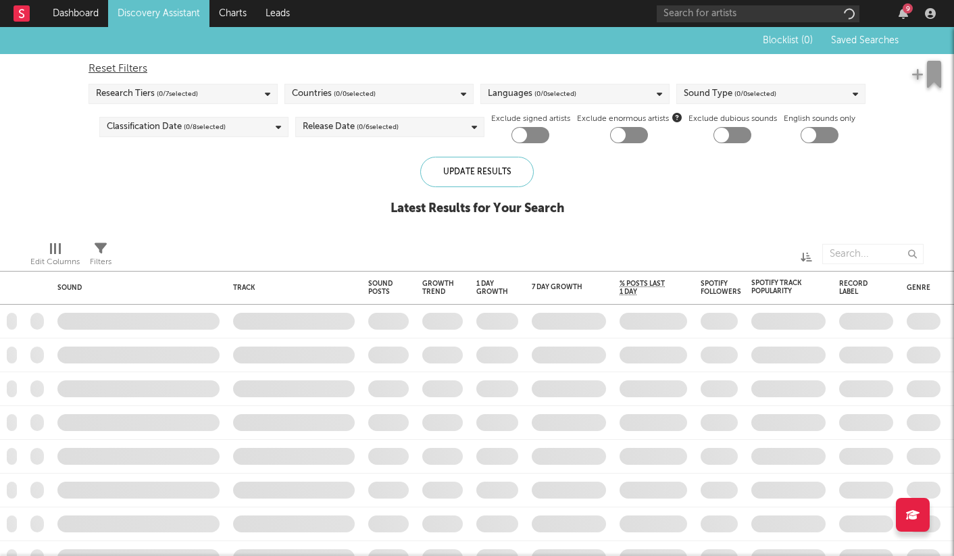
checkbox input "true"
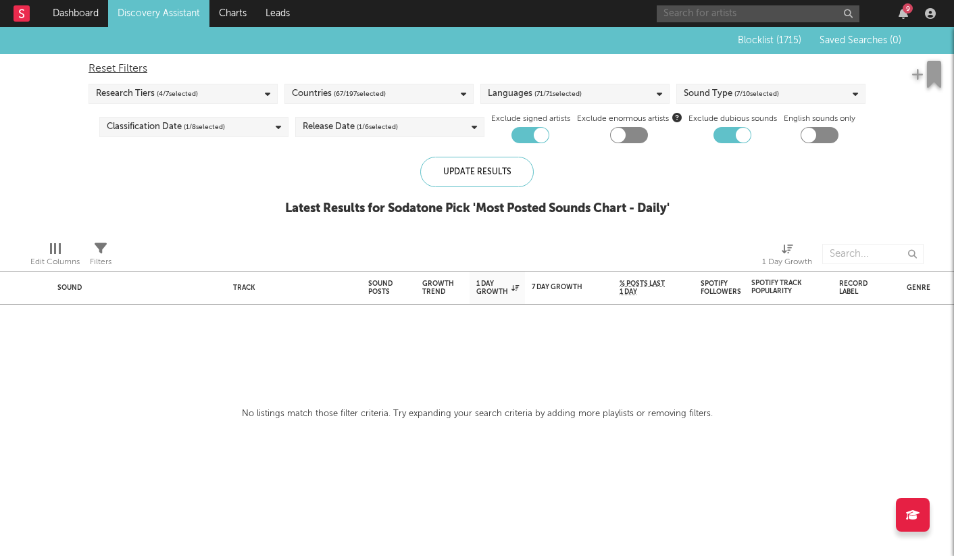
click at [788, 11] on input "text" at bounding box center [758, 13] width 203 height 17
click at [911, 16] on div "9" at bounding box center [903, 13] width 20 height 11
click at [904, 16] on icon "button" at bounding box center [902, 13] width 9 height 11
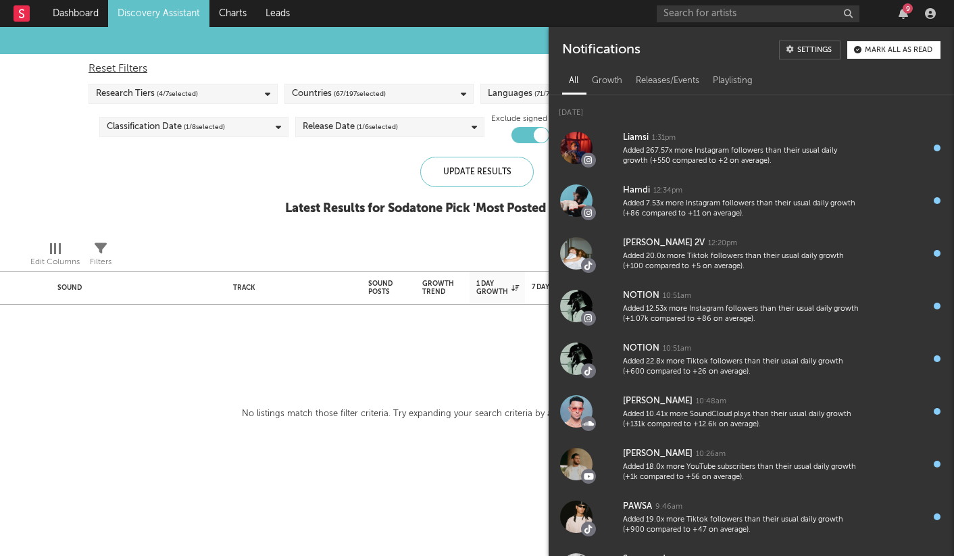
click at [374, 147] on div "Blocklist ( 1715 ) Saved Searches ( 0 ) Reset Filters Research Tiers ( 4 / 7 se…" at bounding box center [477, 128] width 954 height 203
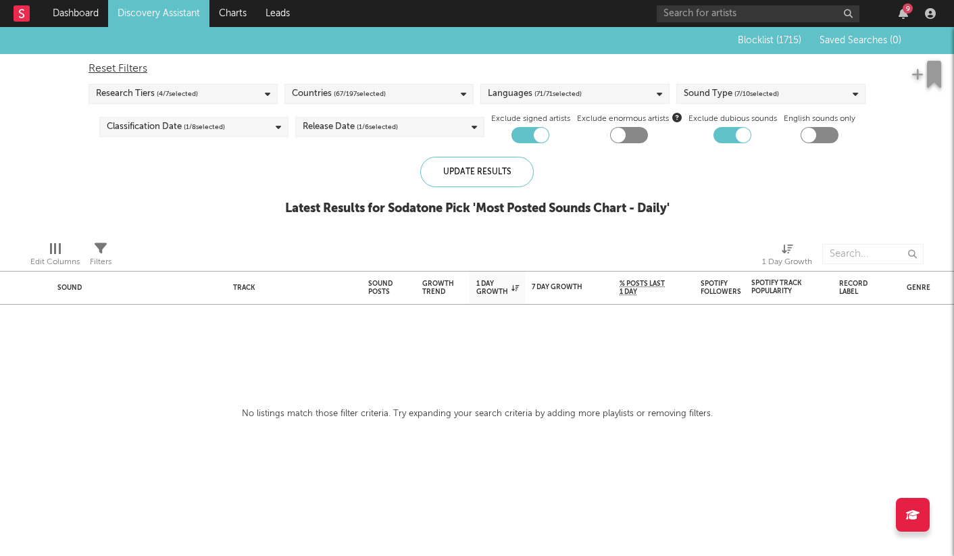
click at [120, 14] on link "Discovery Assistant" at bounding box center [158, 13] width 101 height 27
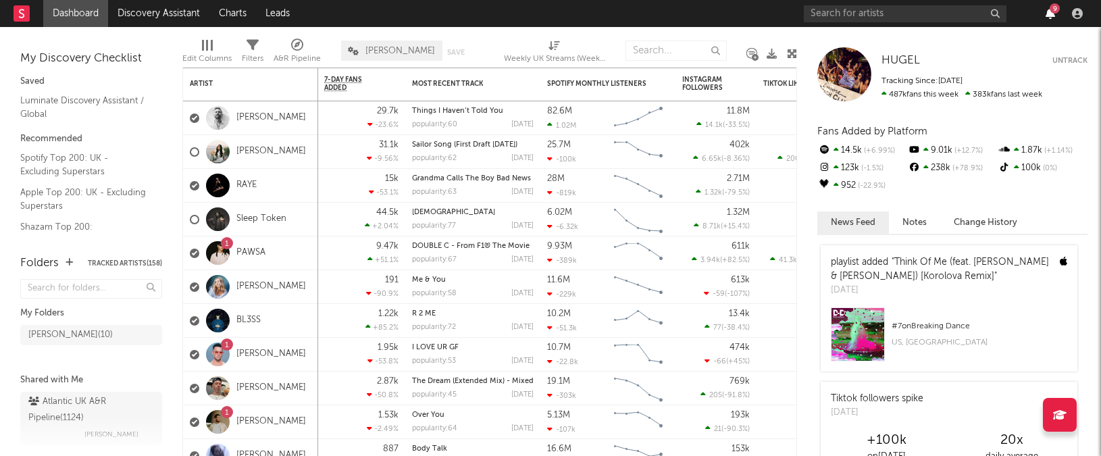
click at [1046, 14] on icon "button" at bounding box center [1050, 13] width 9 height 11
click at [846, 22] on div "9" at bounding box center [946, 13] width 284 height 27
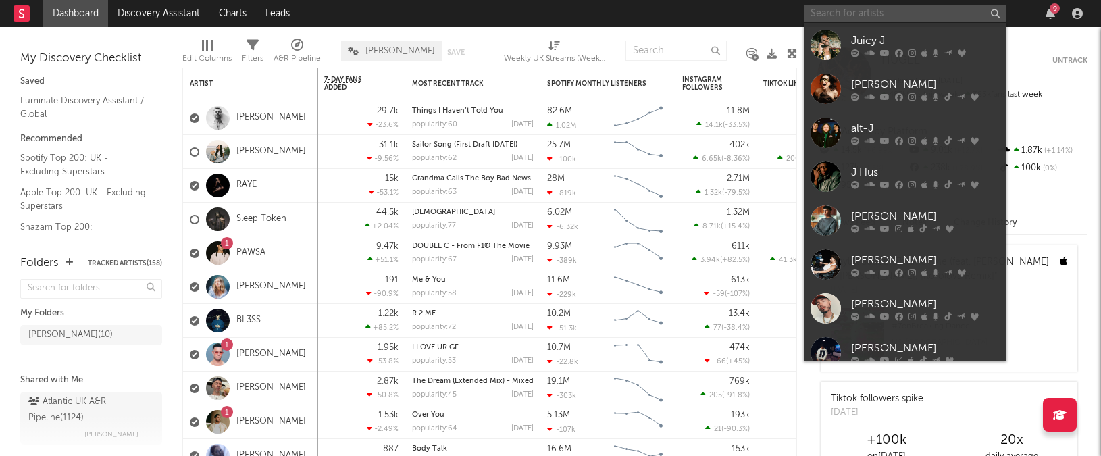
click at [851, 18] on input "text" at bounding box center [905, 13] width 203 height 17
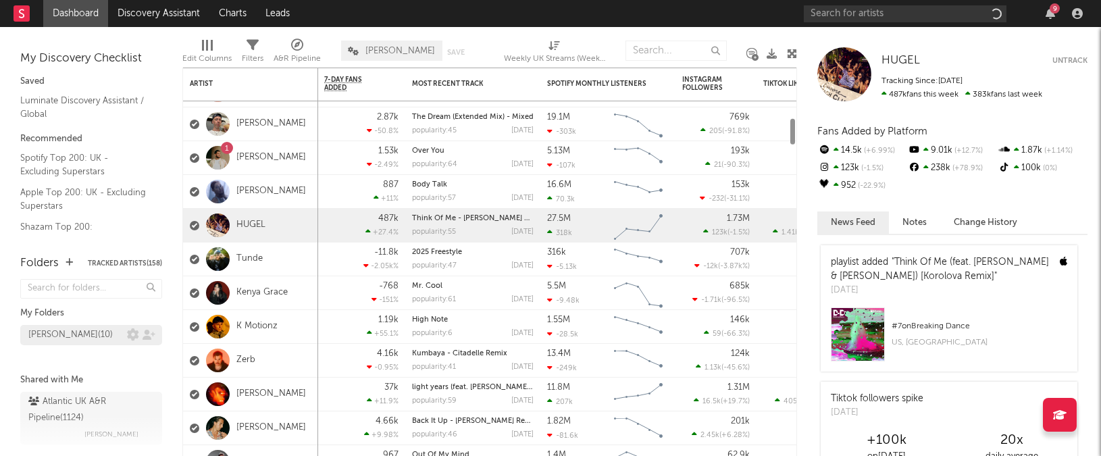
click at [55, 336] on div "Kevin Signed ( 10 )" at bounding box center [70, 335] width 84 height 16
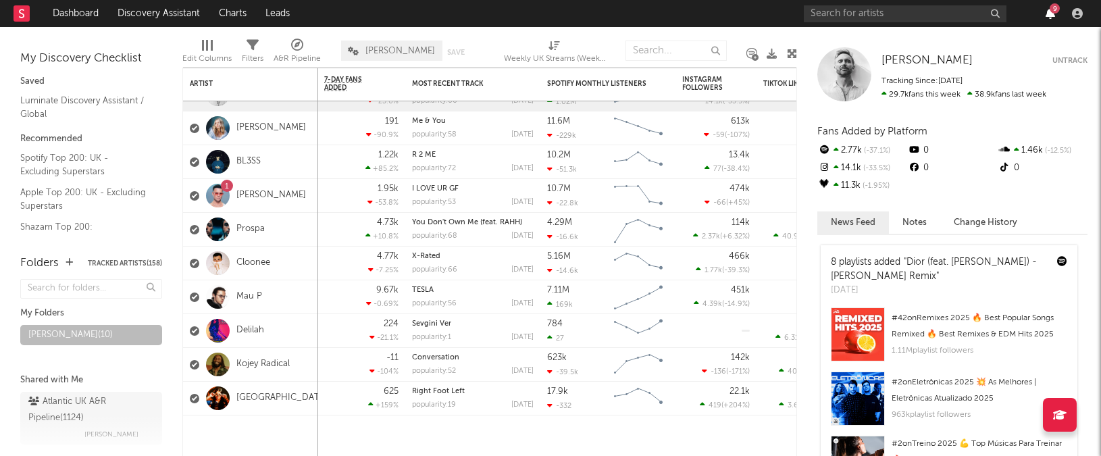
click at [1054, 16] on icon "button" at bounding box center [1050, 13] width 9 height 11
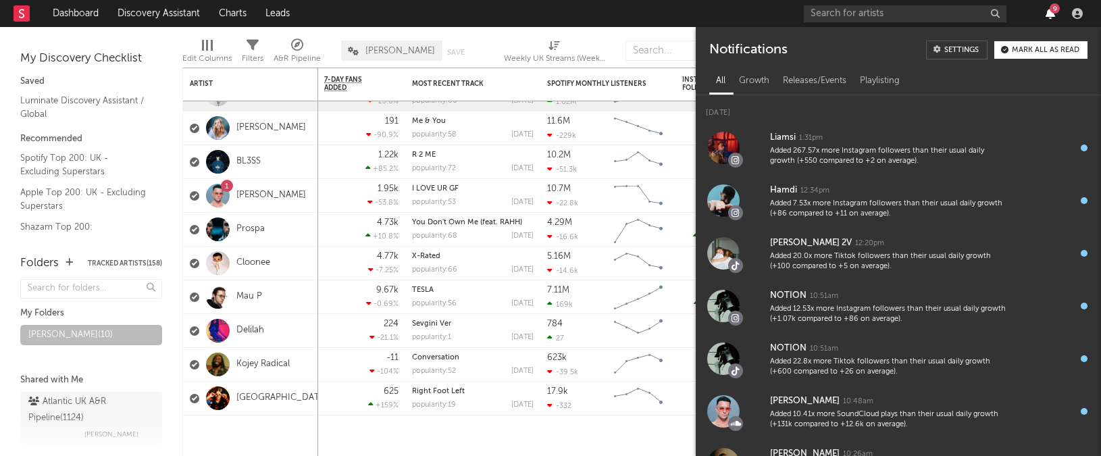
click at [1054, 16] on icon "button" at bounding box center [1050, 13] width 9 height 11
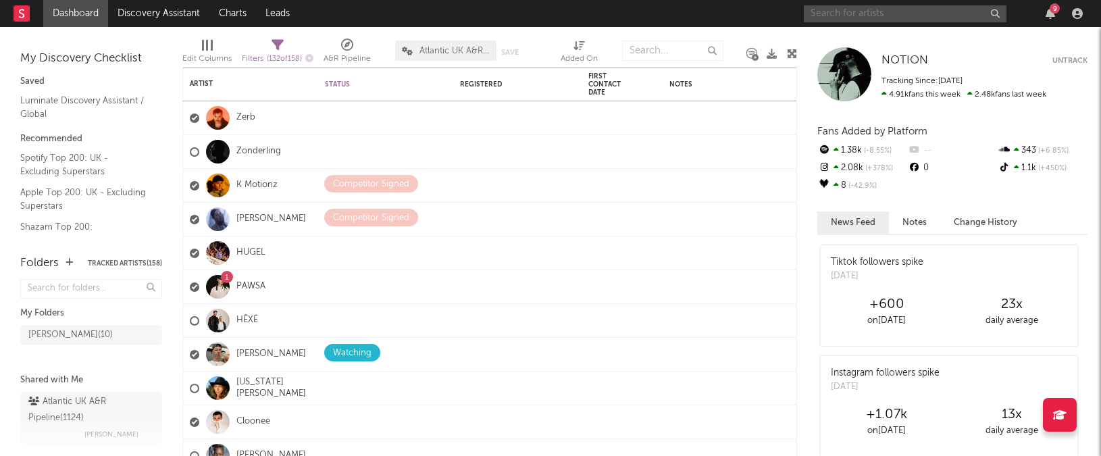
click at [819, 16] on input "text" at bounding box center [905, 13] width 203 height 17
click at [61, 154] on link "Spotify Top 200: UK - Excluding Superstars" at bounding box center [84, 165] width 128 height 28
click at [55, 197] on link "Apple Top 200: UK - Excluding Superstars" at bounding box center [84, 199] width 128 height 28
click at [87, 222] on link "Shazam Top 200: [GEOGRAPHIC_DATA]" at bounding box center [84, 234] width 128 height 28
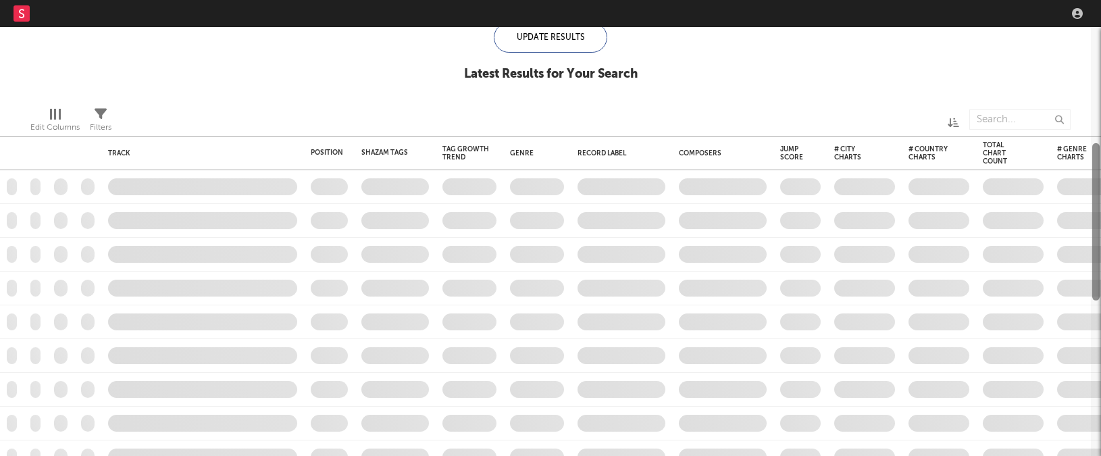
checkbox input "true"
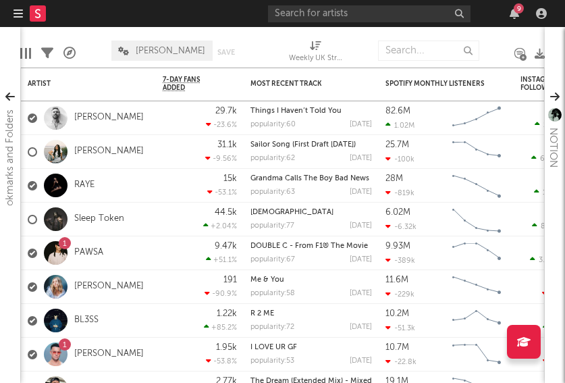
click at [522, 11] on div "9" at bounding box center [519, 8] width 10 height 10
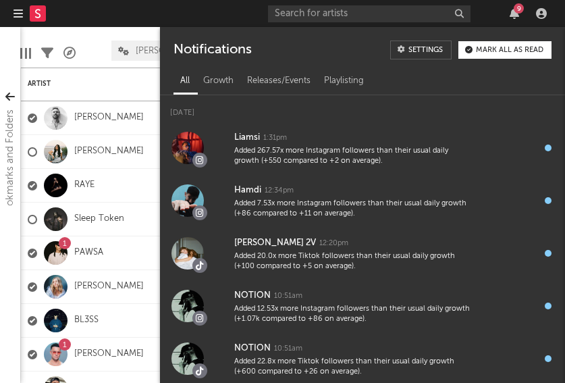
click at [519, 11] on div "9" at bounding box center [519, 8] width 10 height 10
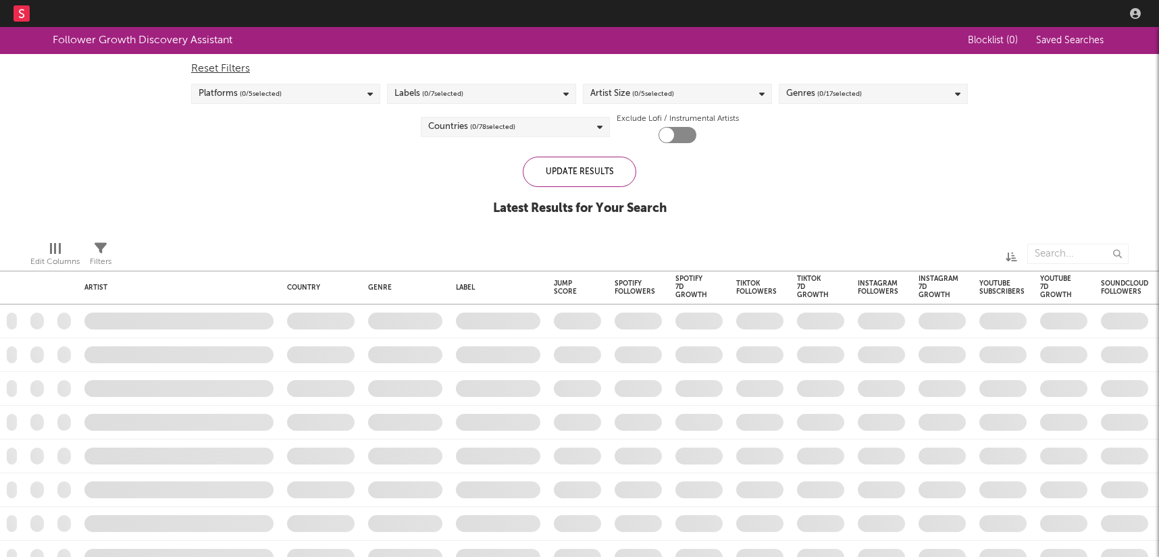
checkbox input "true"
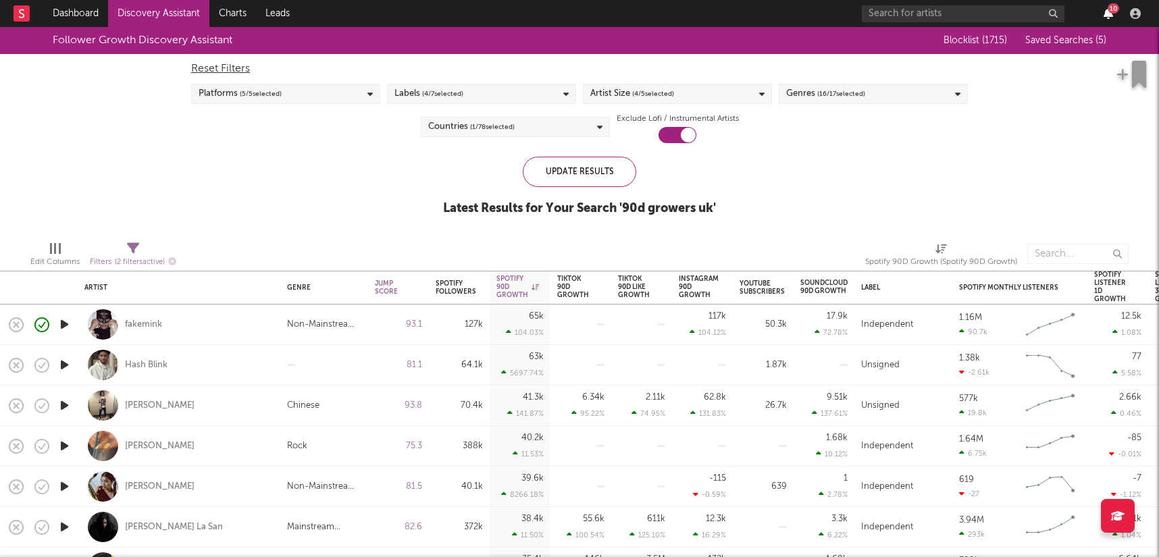
click at [1104, 18] on icon "button" at bounding box center [1108, 13] width 9 height 11
click at [232, 9] on link "Charts" at bounding box center [232, 13] width 47 height 27
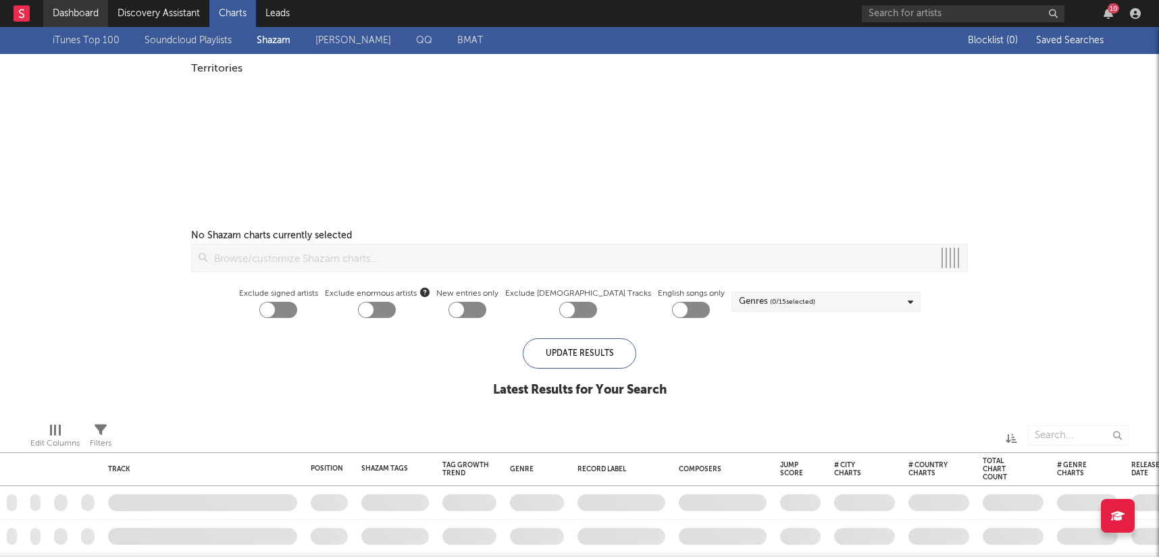
checkbox input "true"
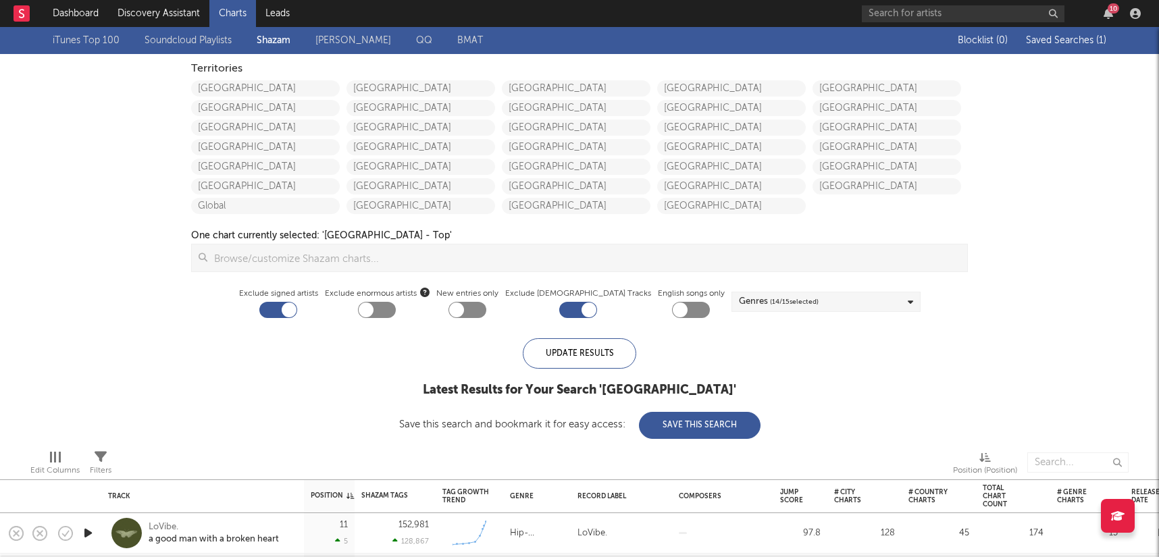
click at [18, 12] on rect at bounding box center [22, 13] width 16 height 16
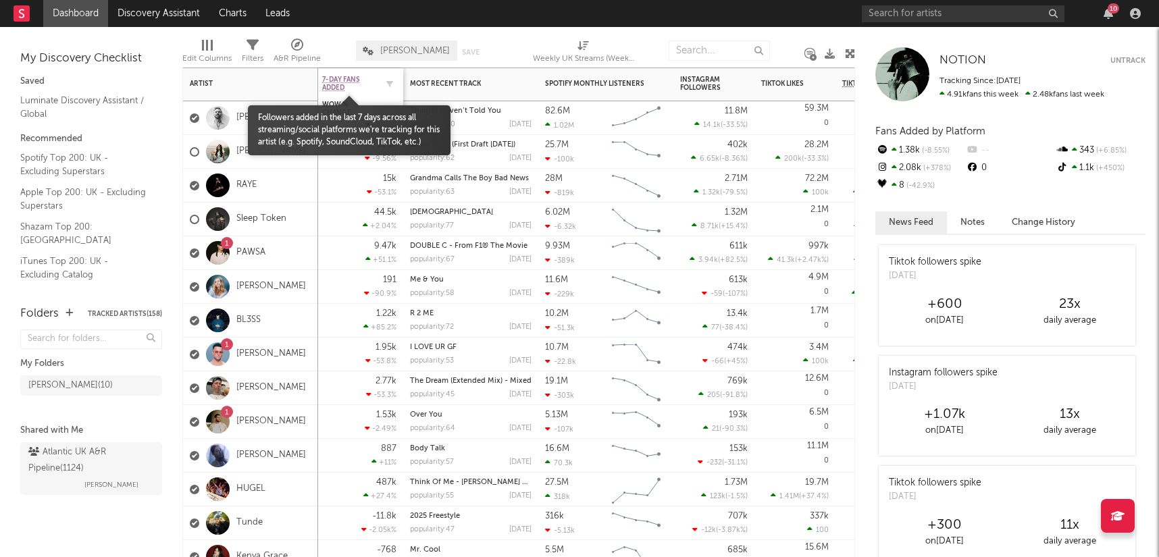
click at [338, 80] on span "7-Day Fans Added" at bounding box center [349, 84] width 54 height 16
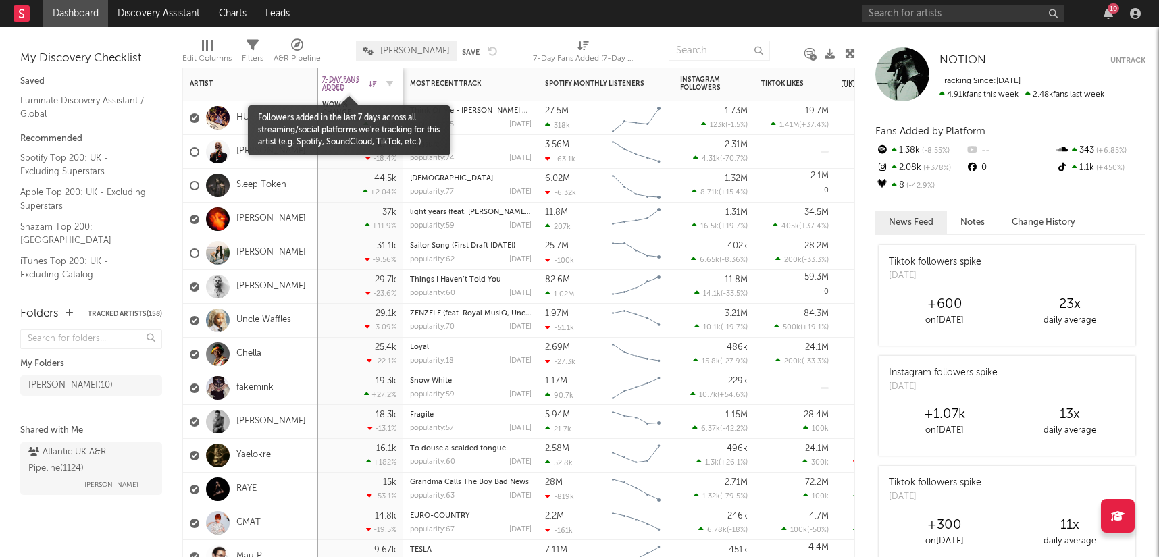
click at [338, 80] on span "7-Day Fans Added" at bounding box center [343, 84] width 43 height 16
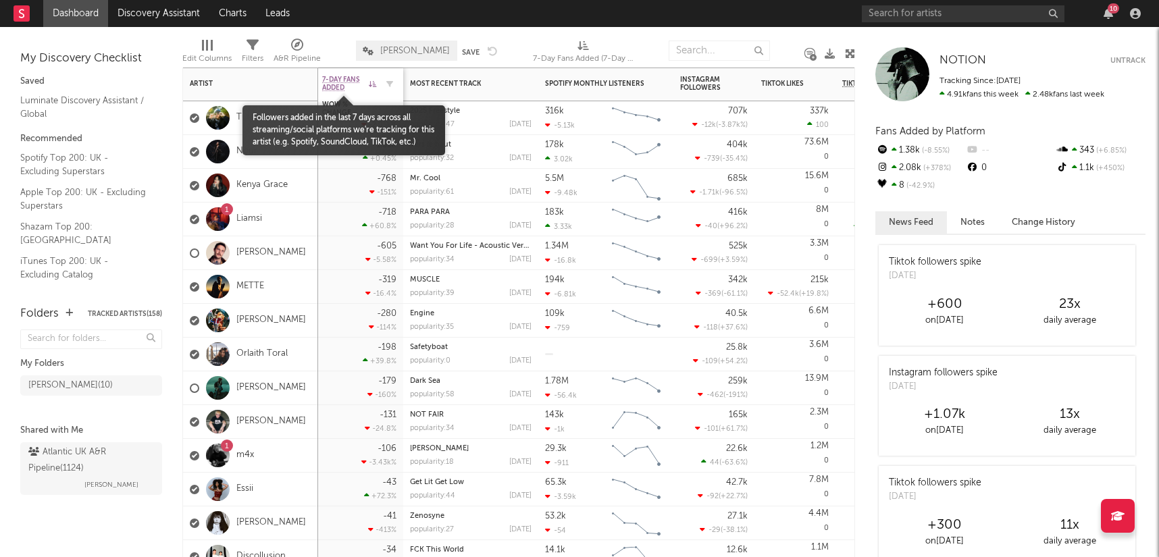
click at [332, 79] on span "7-Day Fans Added" at bounding box center [343, 84] width 43 height 16
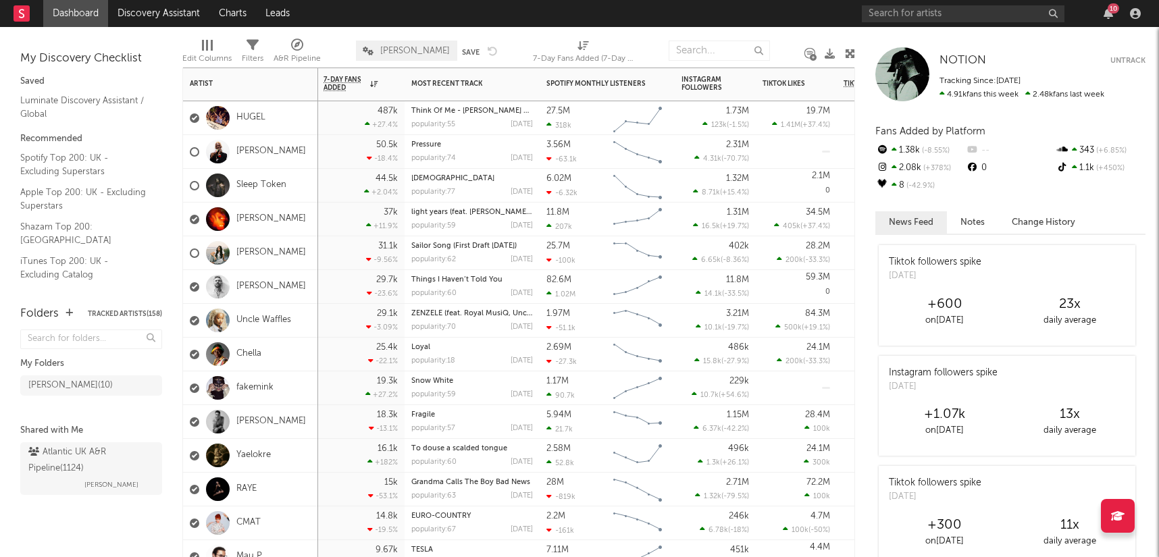
click at [1111, 8] on div "10" at bounding box center [1113, 8] width 11 height 10
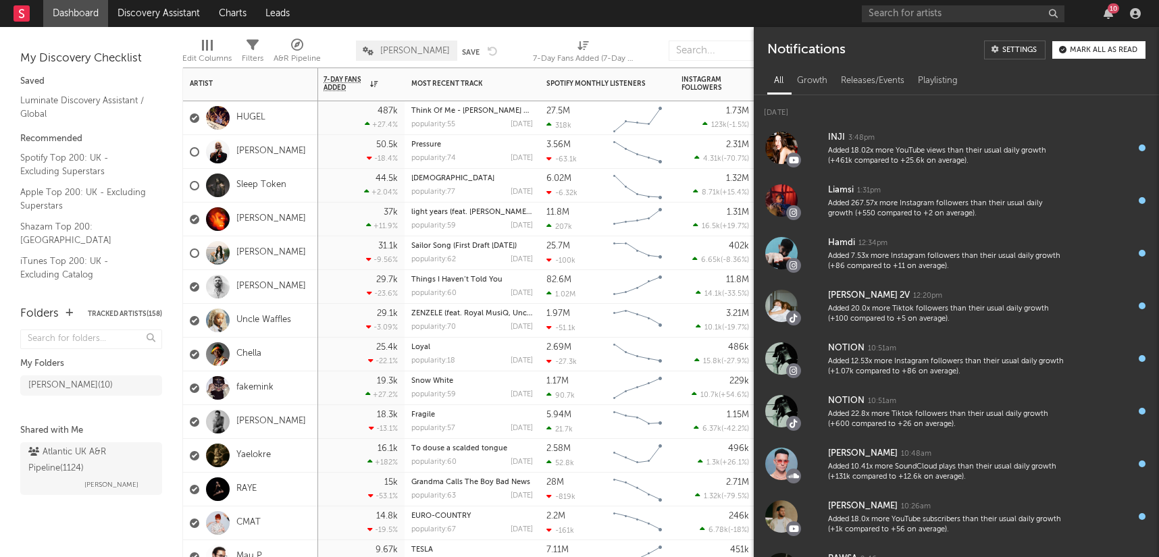
click at [1111, 8] on div "10" at bounding box center [1113, 8] width 11 height 10
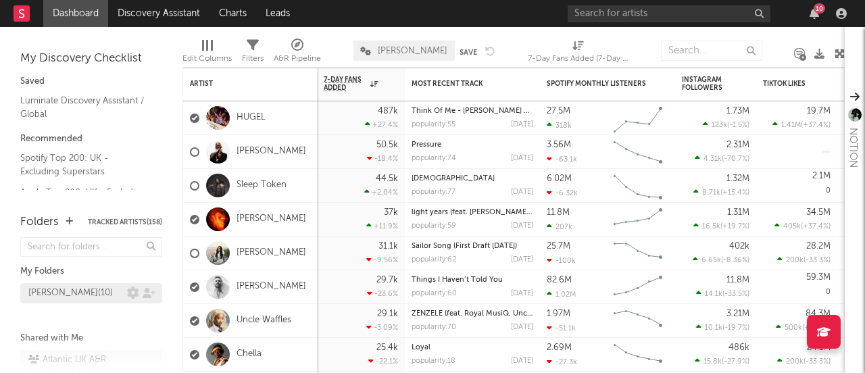
click at [57, 296] on div "Kevin Signed ( 10 )" at bounding box center [70, 293] width 84 height 16
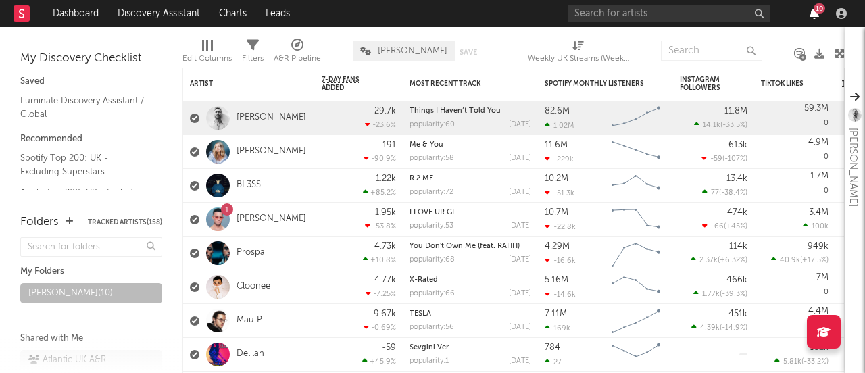
click at [812, 18] on icon "button" at bounding box center [813, 13] width 9 height 11
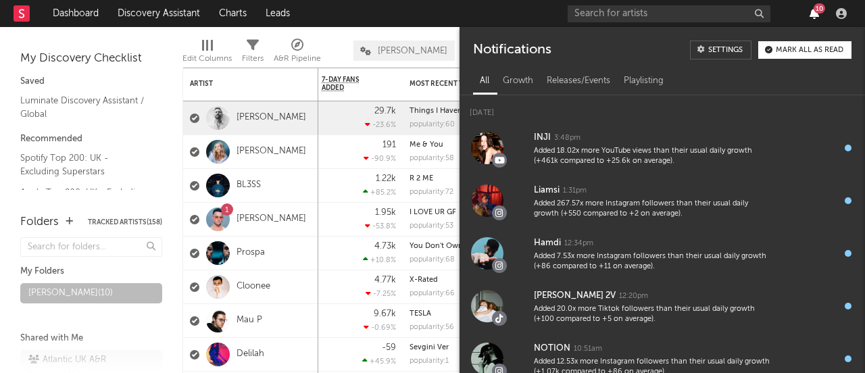
click at [814, 15] on icon "button" at bounding box center [813, 13] width 9 height 11
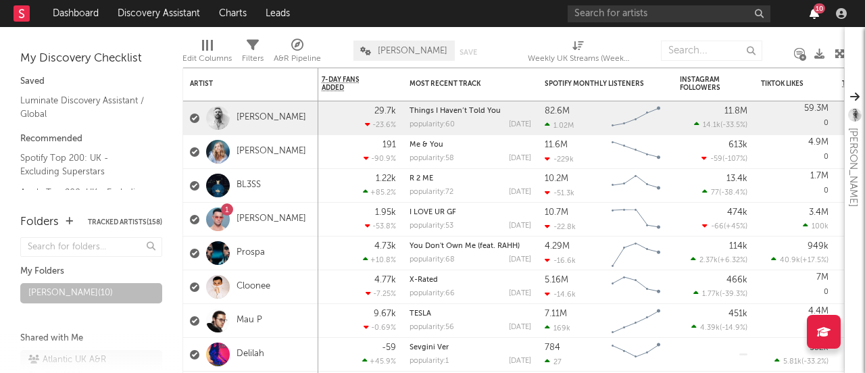
click at [814, 15] on icon "button" at bounding box center [813, 13] width 9 height 11
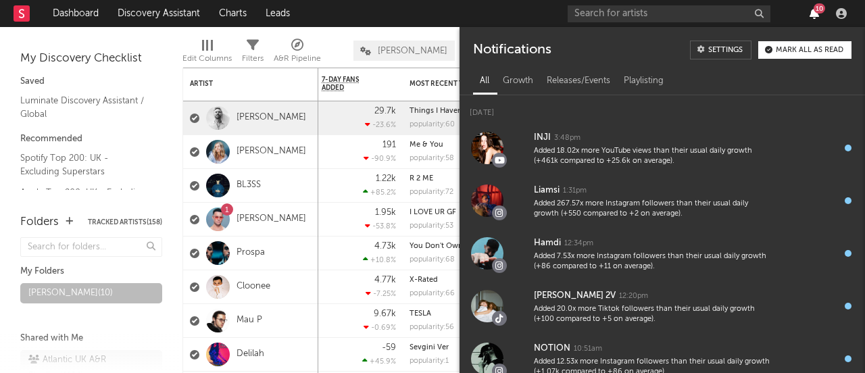
click at [814, 15] on icon "button" at bounding box center [813, 13] width 9 height 11
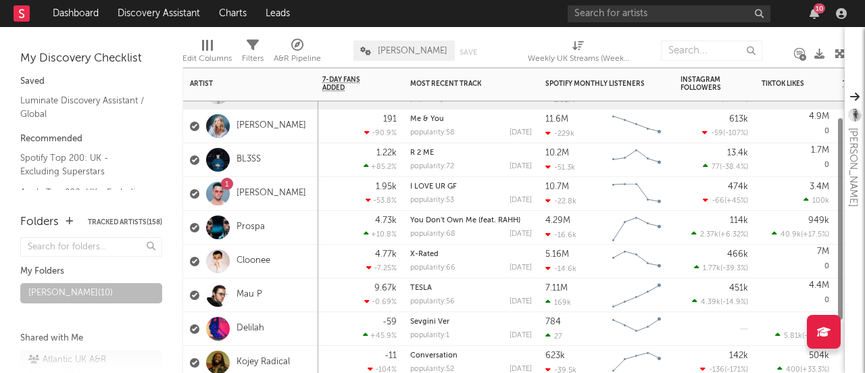
click at [323, 194] on div "1.95k -53.8 %" at bounding box center [359, 193] width 74 height 33
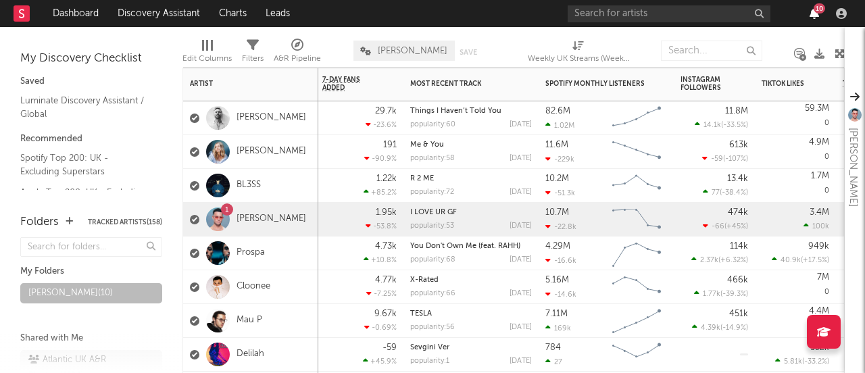
click at [815, 15] on icon "button" at bounding box center [813, 13] width 9 height 11
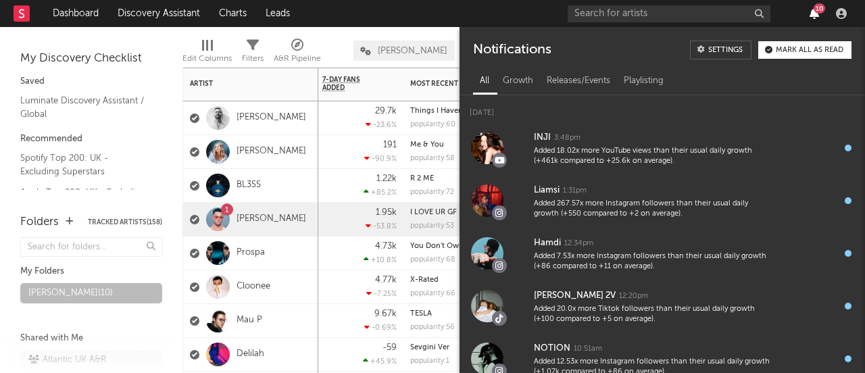
click at [815, 15] on icon "button" at bounding box center [813, 13] width 9 height 11
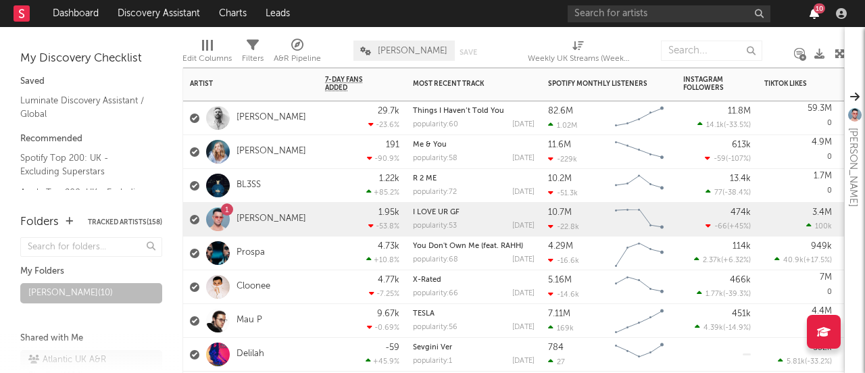
click at [813, 12] on icon "button" at bounding box center [813, 13] width 9 height 11
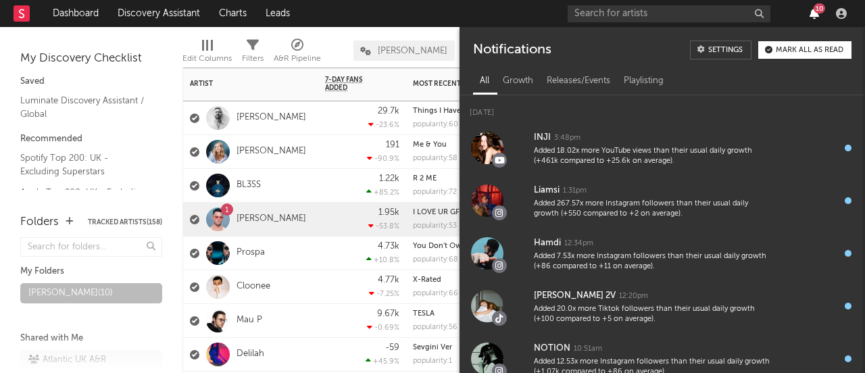
click at [813, 12] on icon "button" at bounding box center [813, 13] width 9 height 11
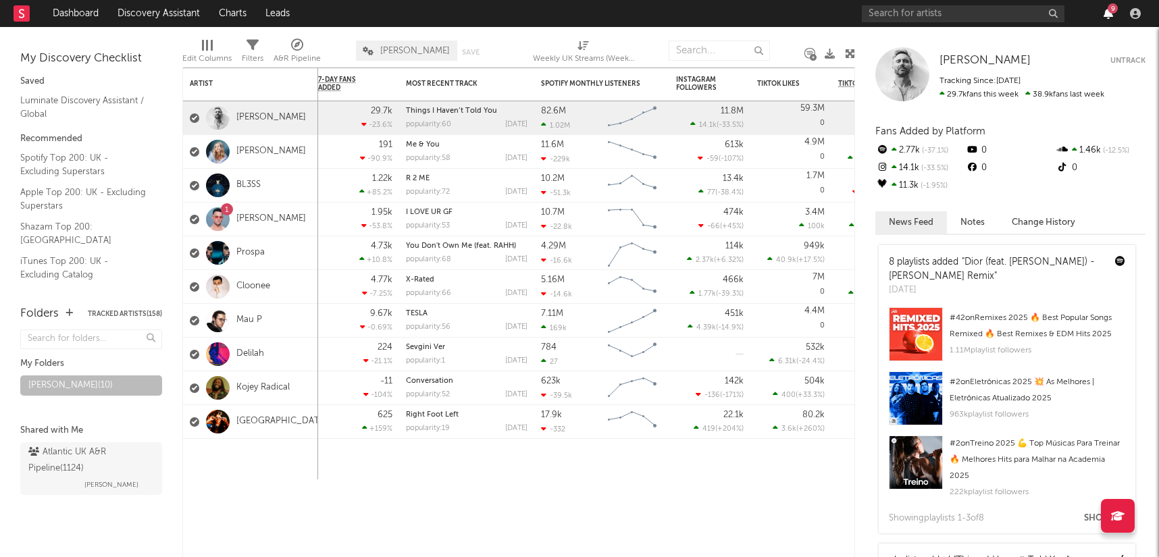
click at [1106, 16] on icon "button" at bounding box center [1108, 13] width 9 height 11
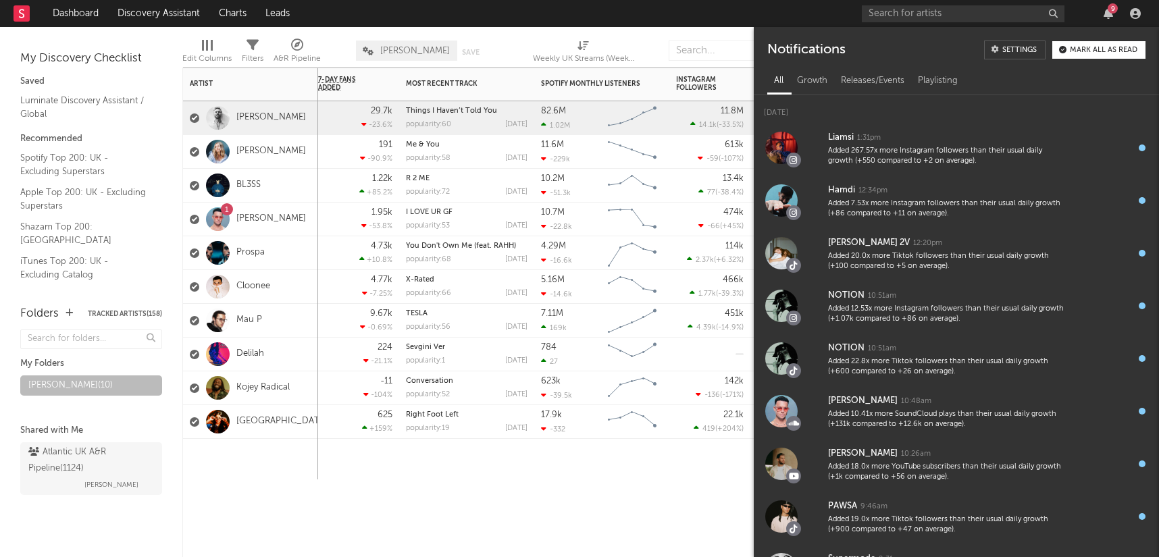
click at [346, 490] on div "7-Day Fans Added WoW % Change Most Recent Track Popularity Released Spotify Mon…" at bounding box center [518, 313] width 673 height 490
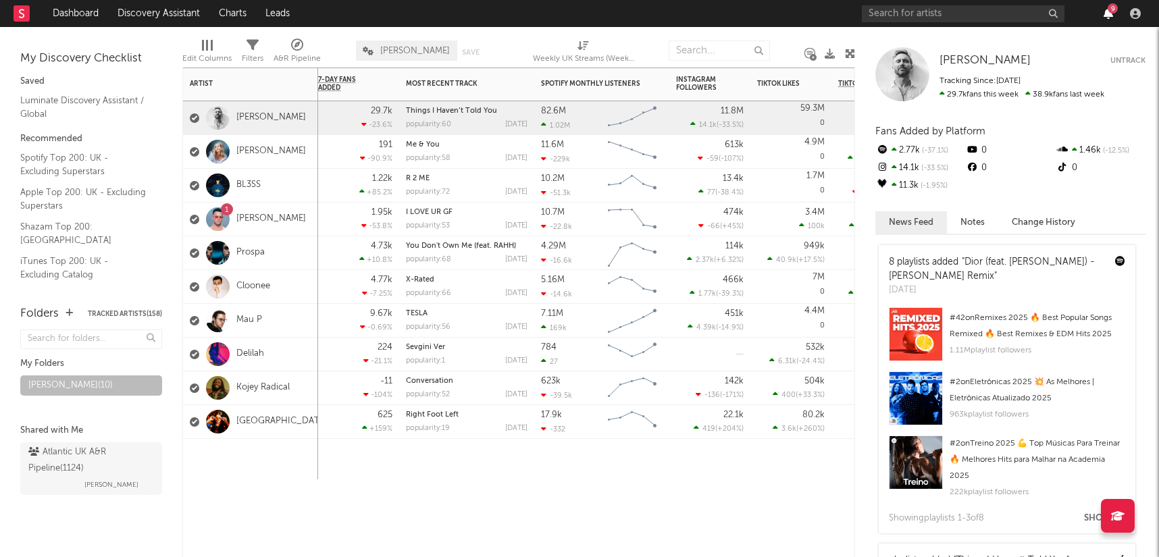
click at [1105, 18] on icon "button" at bounding box center [1108, 13] width 9 height 11
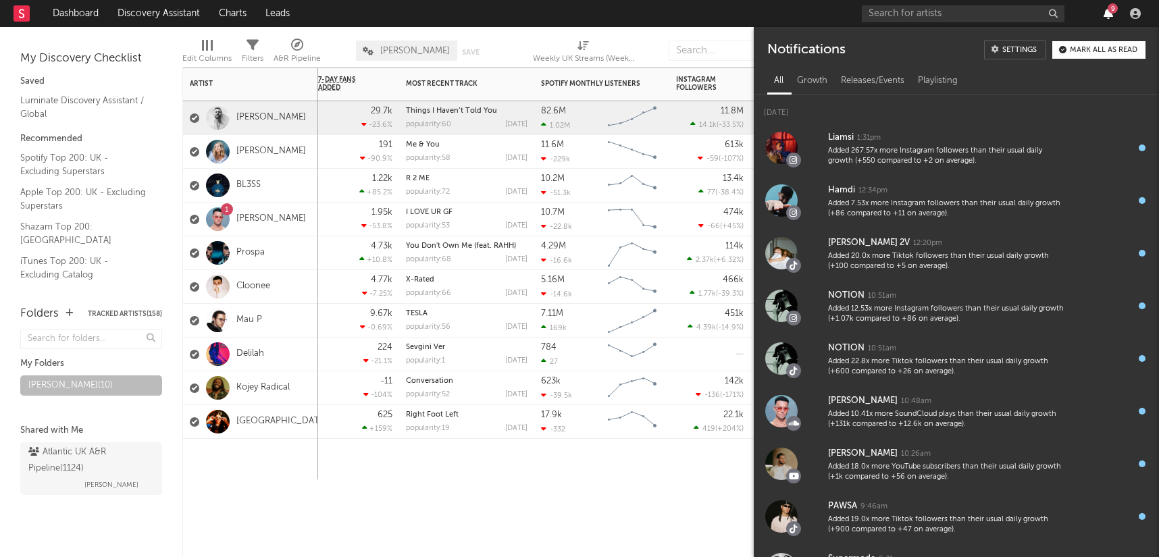
click at [1105, 18] on icon "button" at bounding box center [1108, 13] width 9 height 11
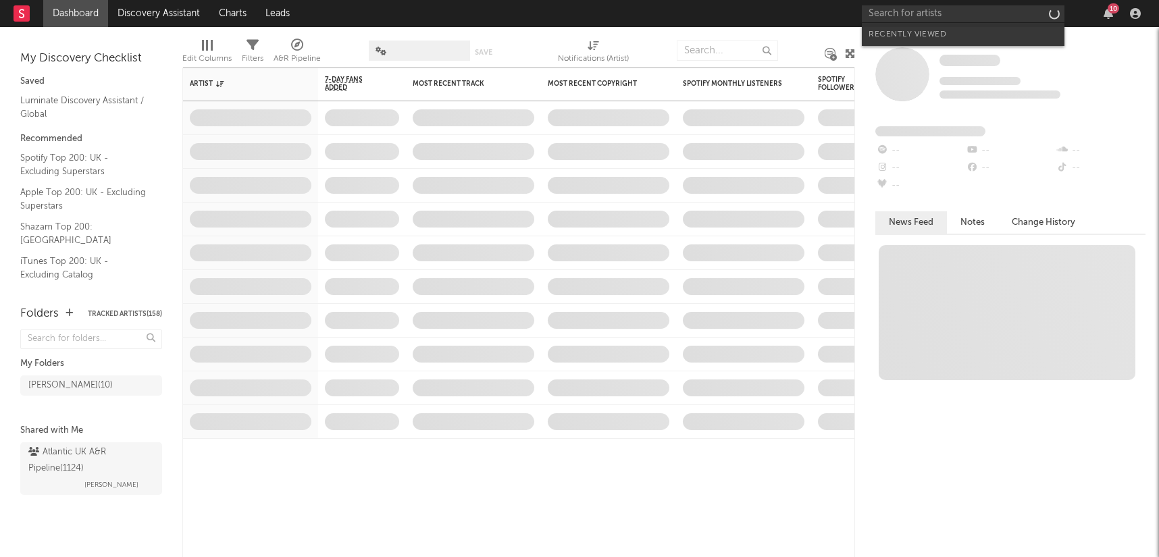
click at [965, 13] on input "text" at bounding box center [963, 13] width 203 height 17
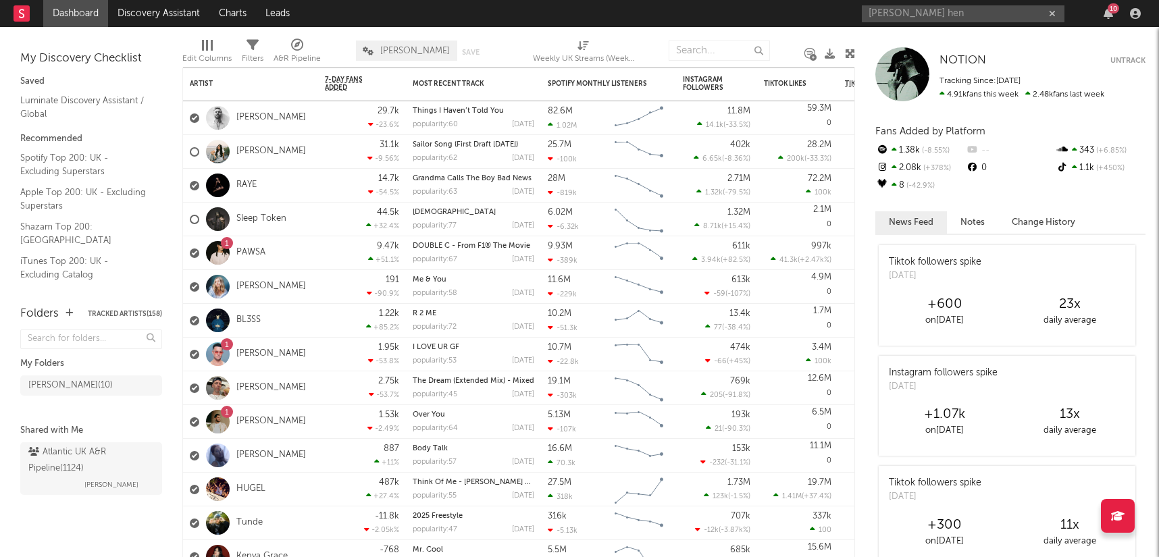
click at [930, 17] on input "[PERSON_NAME] hen" at bounding box center [963, 13] width 203 height 17
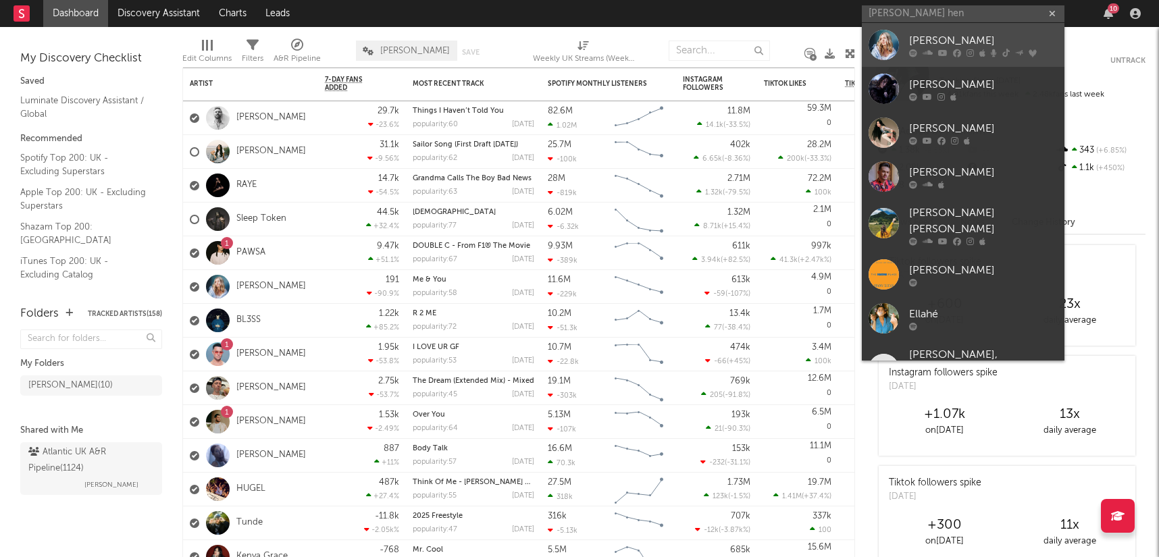
type input "[PERSON_NAME] hen"
click at [936, 39] on div "Ella Henderson" at bounding box center [983, 40] width 149 height 16
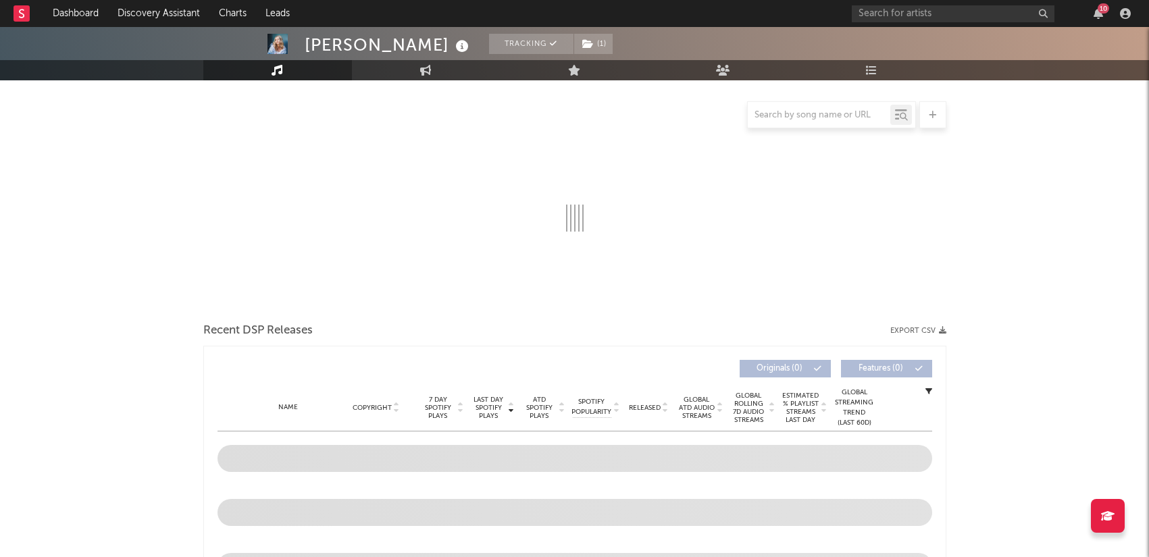
select select "6m"
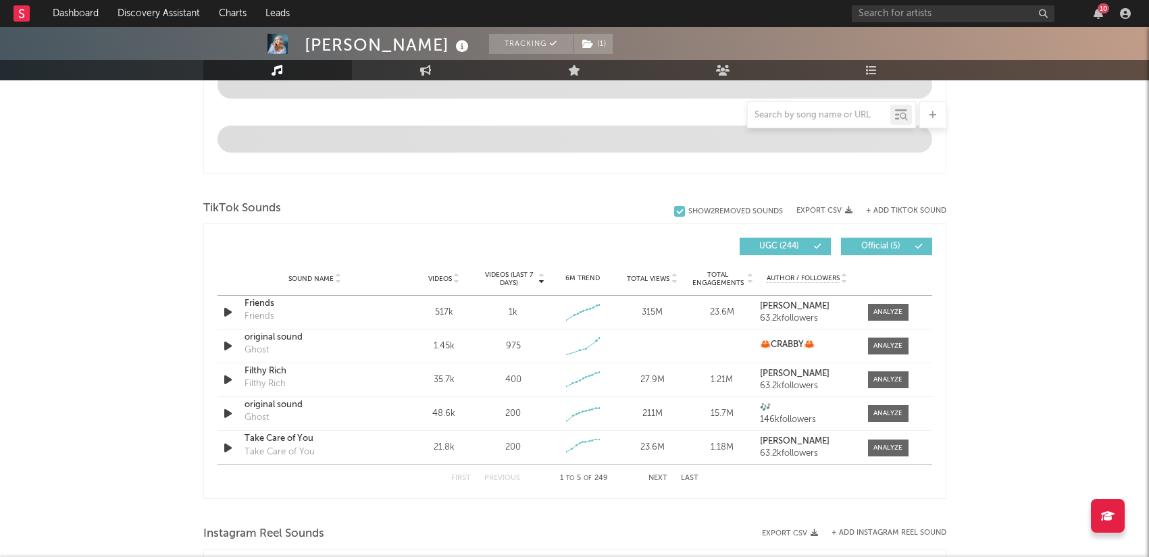
scroll to position [780, 0]
click at [174, 388] on div "Ella Henderson Tracking ( 1 ) United Kingdom | Pop Edit Tracking ( 1 ) Email Al…" at bounding box center [574, 255] width 1149 height 2014
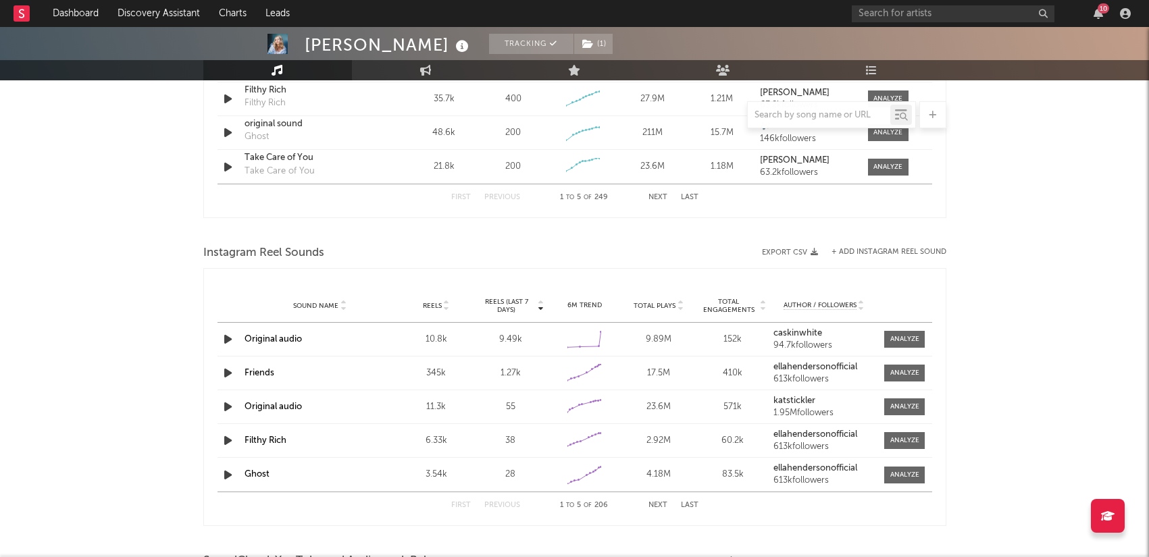
scroll to position [1088, 0]
click at [226, 336] on icon "button" at bounding box center [228, 338] width 14 height 17
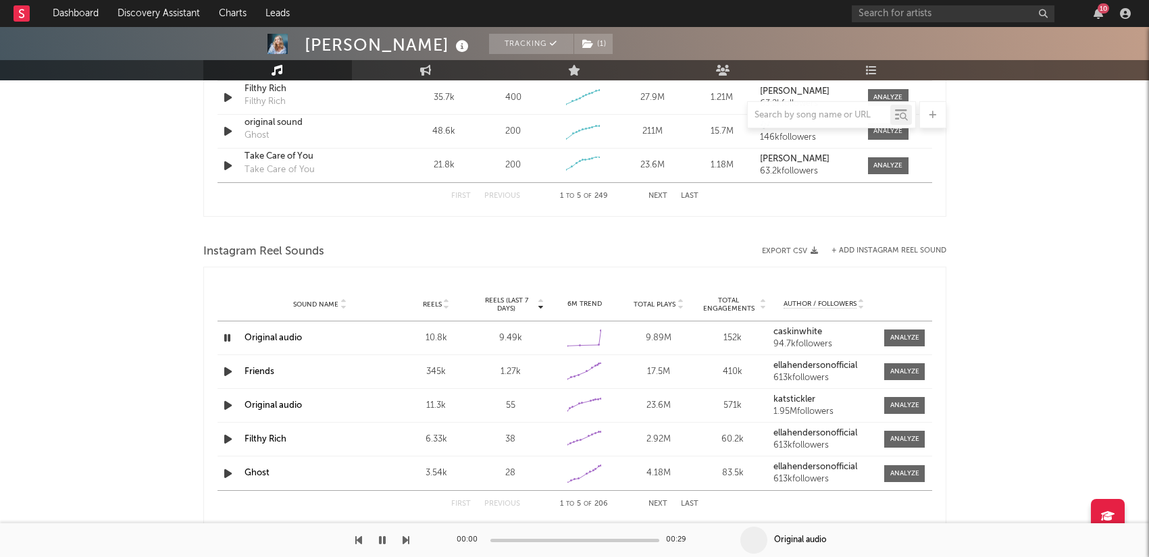
click at [226, 336] on icon "button" at bounding box center [227, 338] width 13 height 17
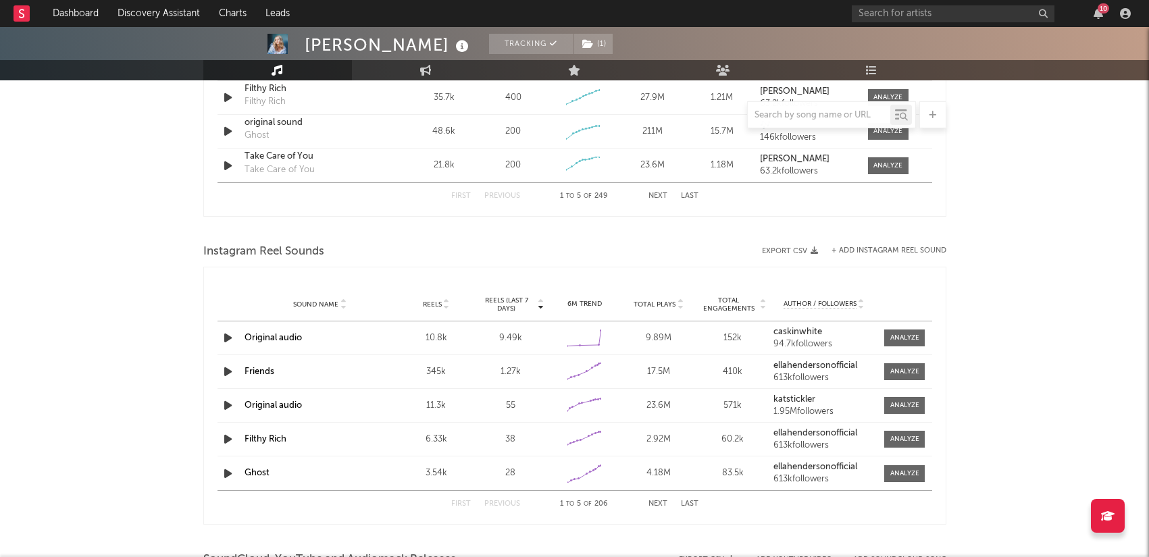
click at [228, 336] on icon "button" at bounding box center [228, 338] width 14 height 17
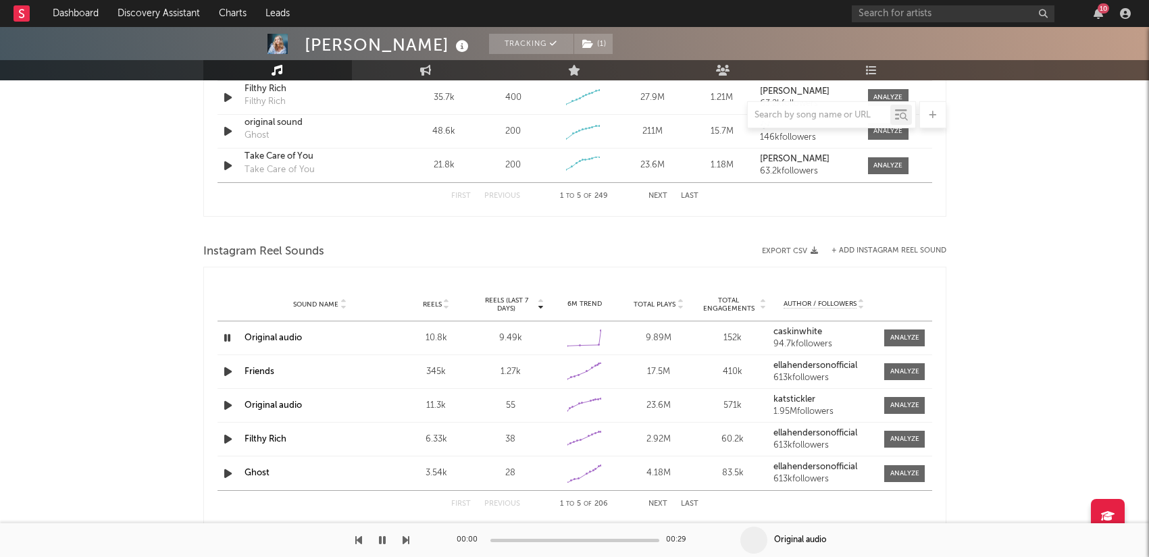
click at [274, 336] on link "Original audio" at bounding box center [273, 338] width 57 height 9
click at [223, 371] on icon "button" at bounding box center [228, 371] width 14 height 17
click at [223, 405] on icon "button" at bounding box center [228, 405] width 14 height 17
click at [222, 438] on icon "button" at bounding box center [228, 439] width 14 height 17
click at [226, 476] on icon "button" at bounding box center [228, 473] width 14 height 17
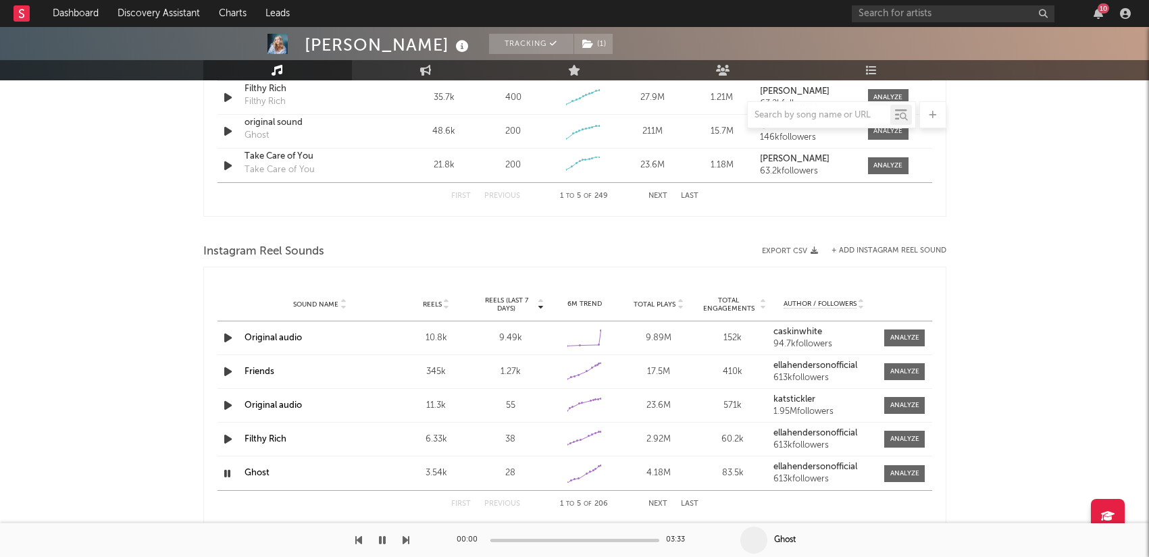
click at [654, 503] on button "Next" at bounding box center [657, 504] width 19 height 7
click at [224, 405] on icon "button" at bounding box center [228, 405] width 14 height 17
click at [521, 540] on div at bounding box center [574, 540] width 169 height 3
click at [530, 540] on div at bounding box center [574, 540] width 169 height 3
click at [228, 436] on icon "button" at bounding box center [228, 439] width 14 height 17
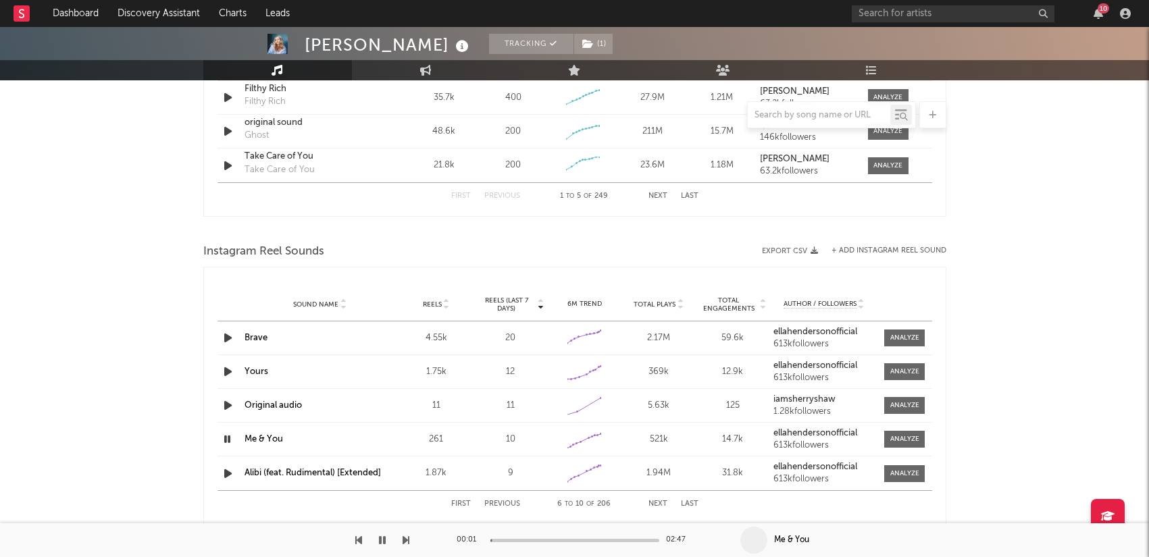
click at [506, 540] on div at bounding box center [574, 540] width 169 height 3
click at [904, 436] on div at bounding box center [904, 439] width 29 height 10
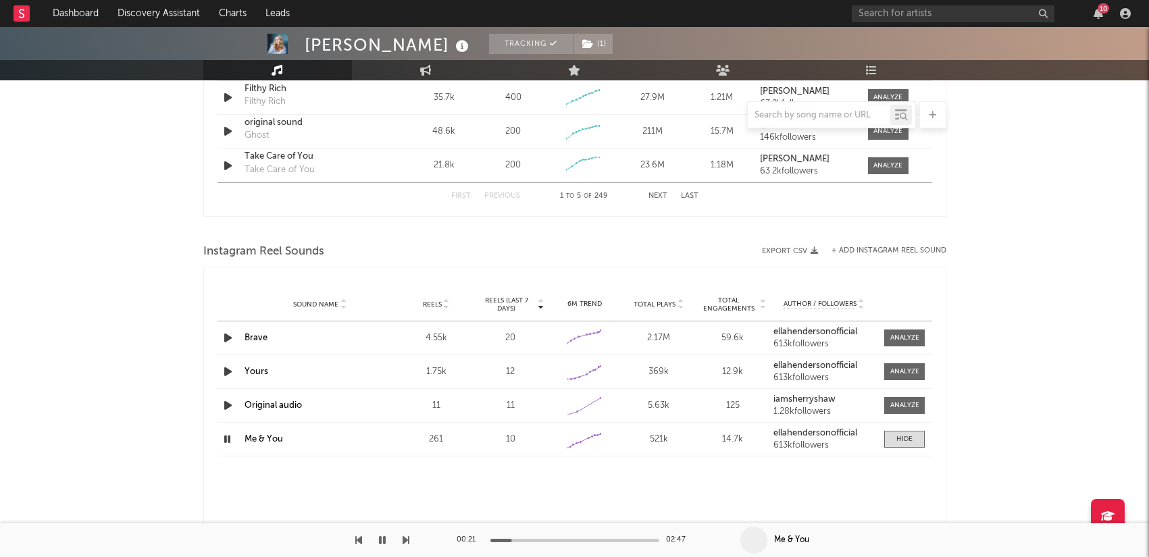
select select "1w"
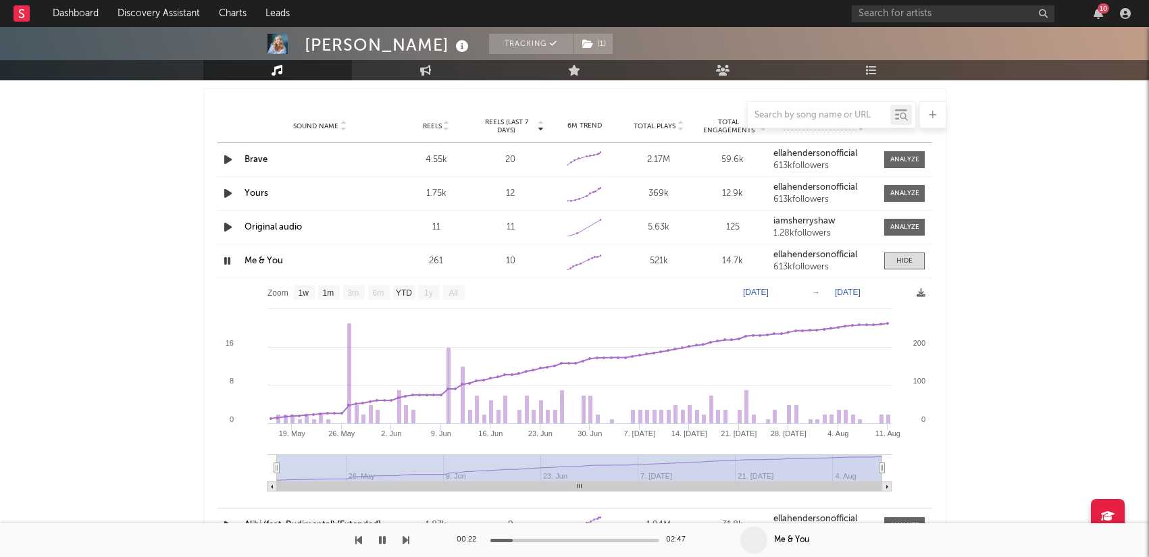
scroll to position [1269, 0]
drag, startPoint x: 911, startPoint y: 262, endPoint x: 220, endPoint y: 236, distance: 691.5
click at [911, 262] on div at bounding box center [904, 259] width 16 height 10
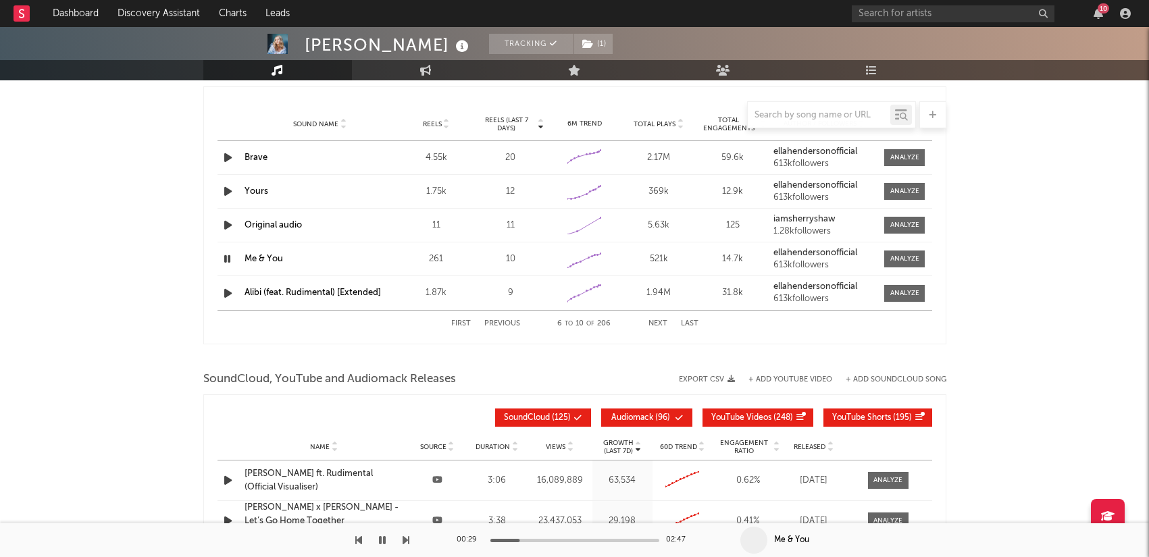
click at [231, 228] on icon "button" at bounding box center [228, 225] width 14 height 17
click at [825, 219] on strong "iamsherryshaw" at bounding box center [804, 219] width 62 height 9
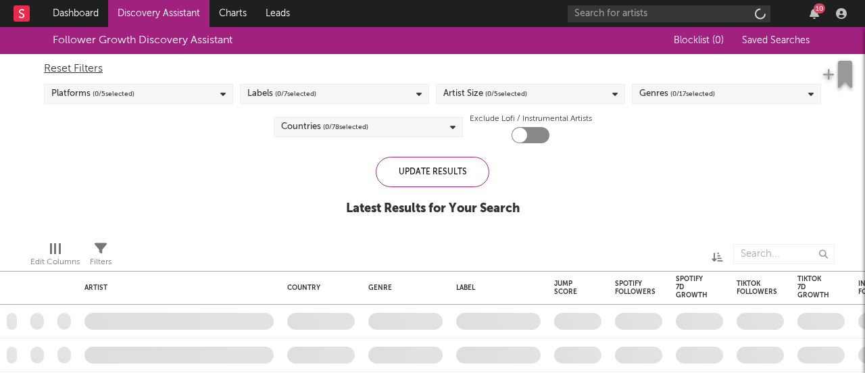
checkbox input "true"
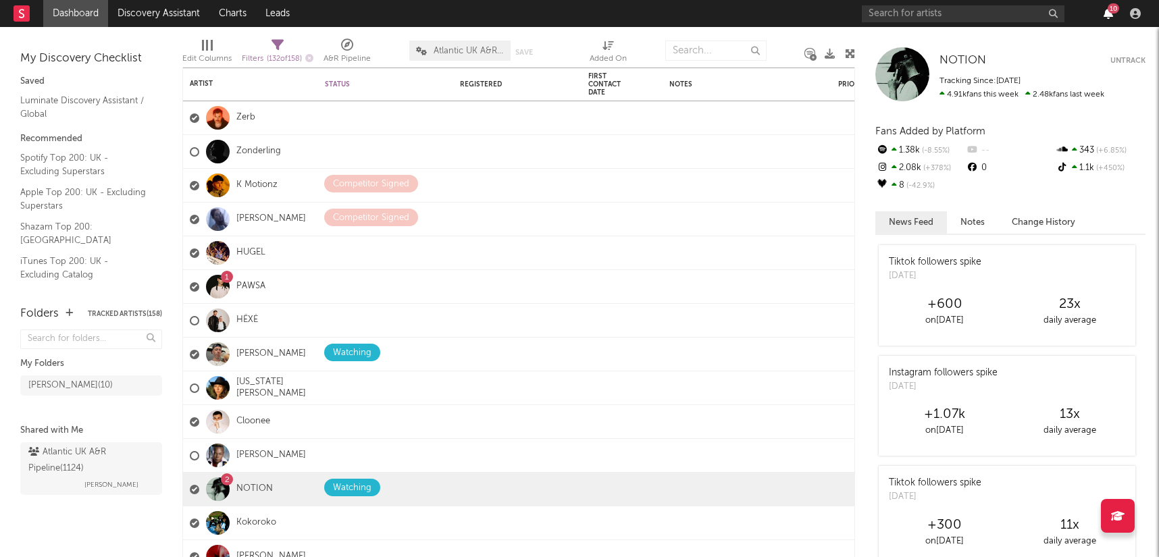
click at [864, 14] on icon "button" at bounding box center [1108, 13] width 9 height 11
